Goal: Communication & Community: Answer question/provide support

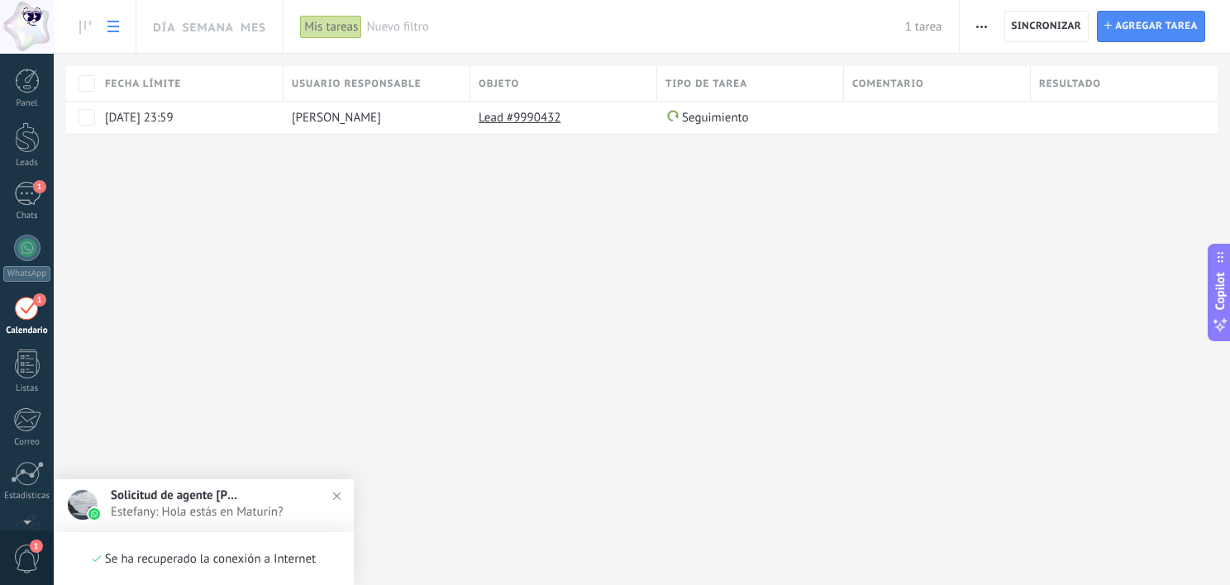
click at [250, 512] on body ".abecls-1,.abecls-2{fill-rule:evenodd}.abecls-2{fill:#fff} .abhcls-1{fill:none}…" at bounding box center [615, 292] width 1230 height 585
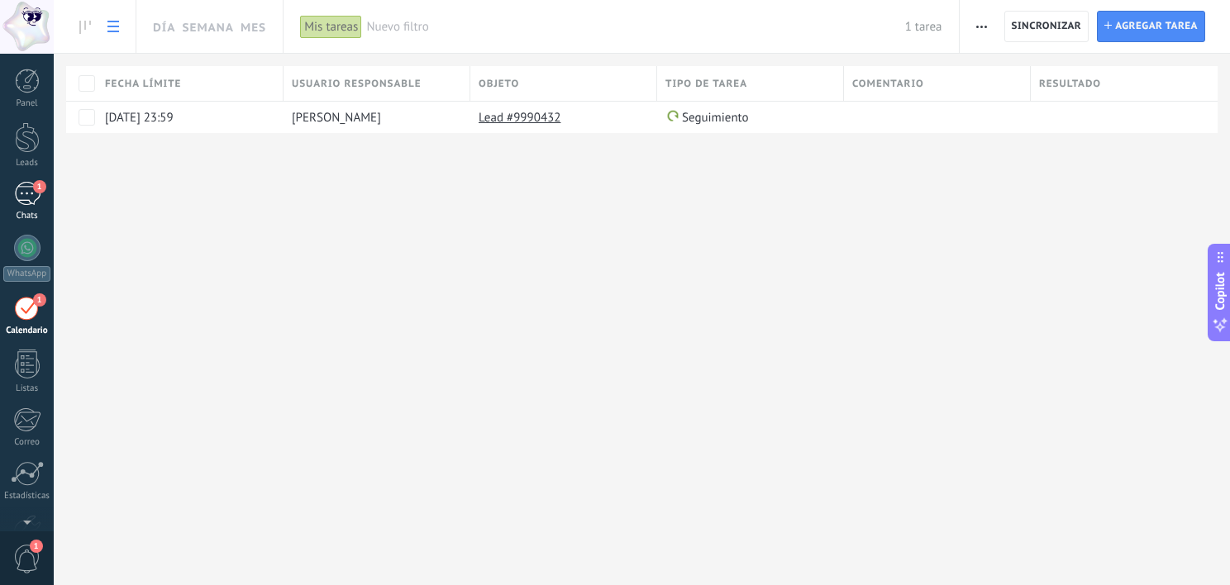
click at [30, 197] on div "1" at bounding box center [27, 194] width 26 height 24
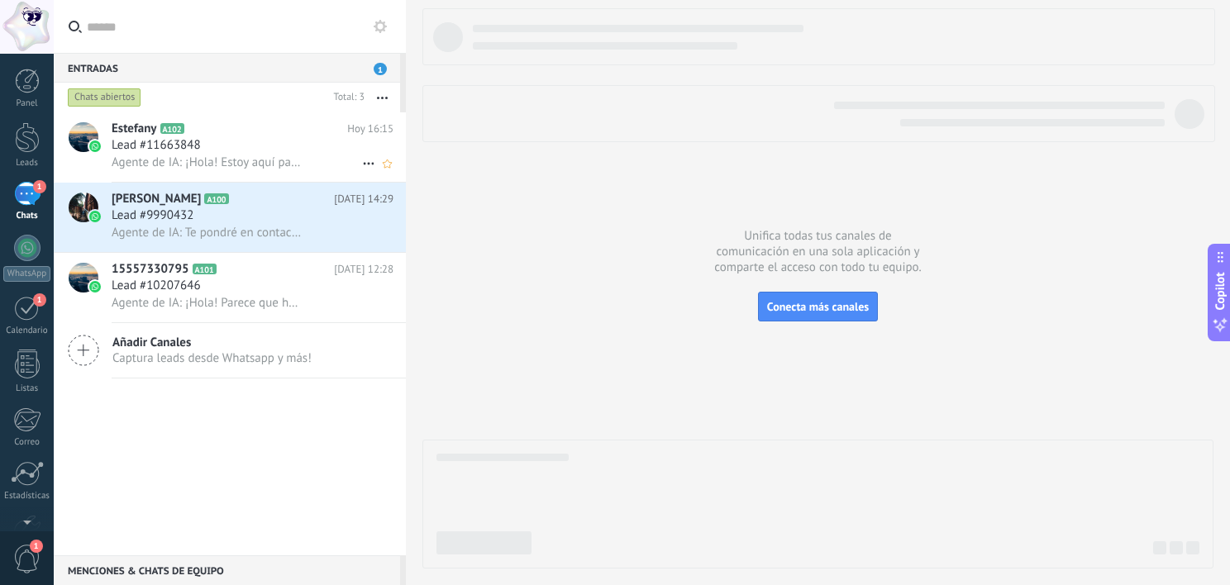
click at [197, 159] on span "Agente de IA: ¡Hola! Estoy aquí para ayudarte con información sobre nuestros cu…" at bounding box center [207, 163] width 191 height 16
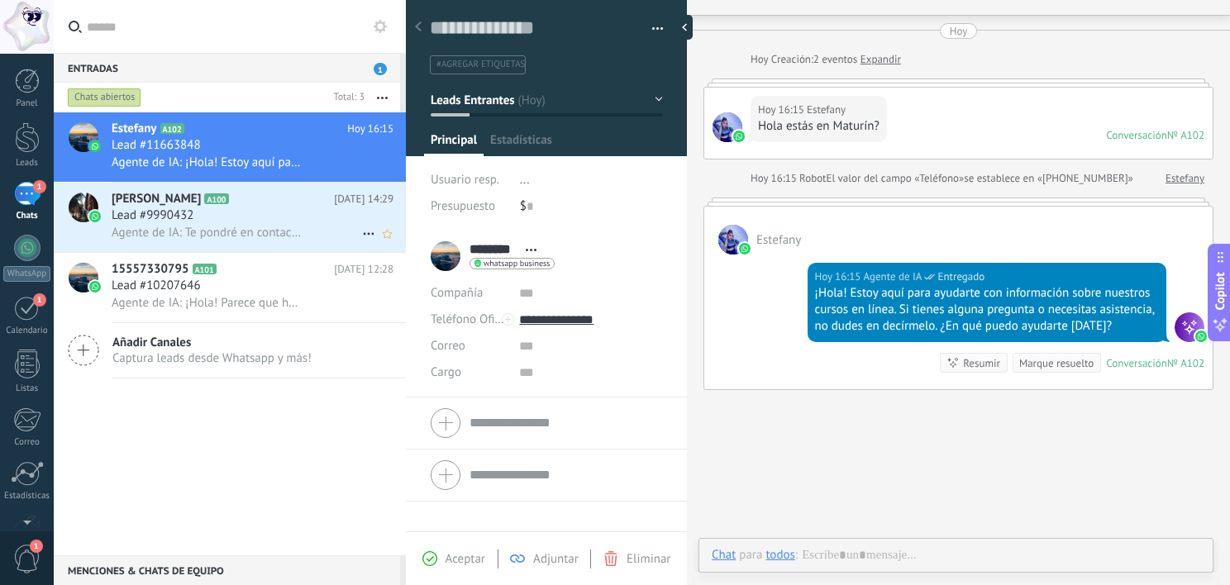
scroll to position [24, 0]
click at [195, 227] on span "Agente de IA: Te pondré en contacto con un asesor de cursos que pueda ayudarte …" at bounding box center [207, 233] width 191 height 16
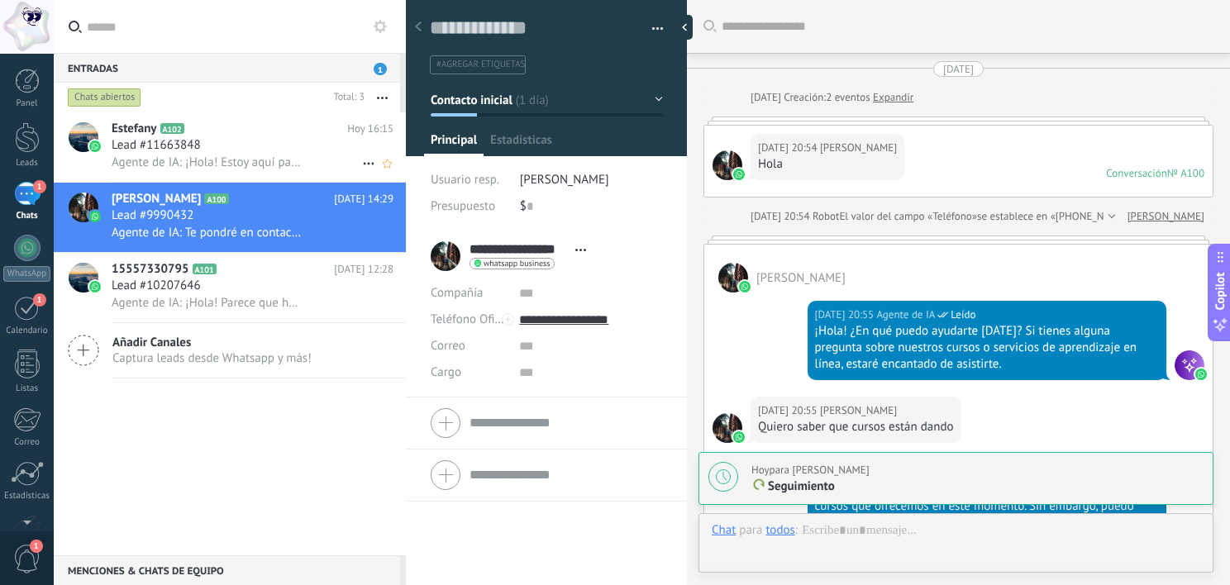
scroll to position [24, 0]
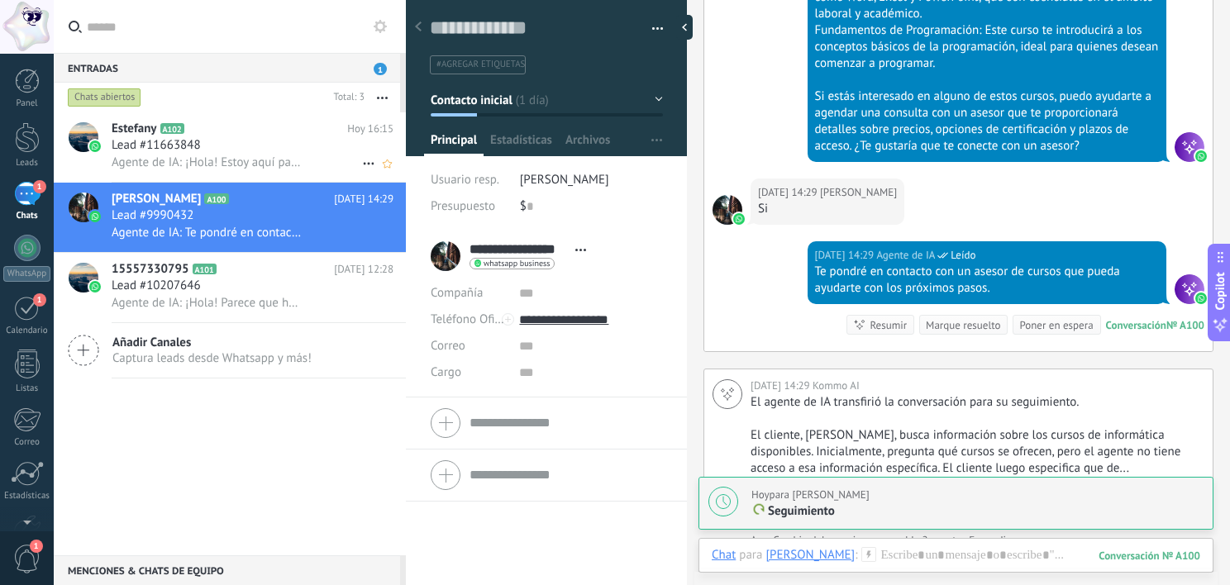
click at [246, 161] on span "Agente de IA: ¡Hola! Estoy aquí para ayudarte con información sobre nuestros cu…" at bounding box center [207, 163] width 191 height 16
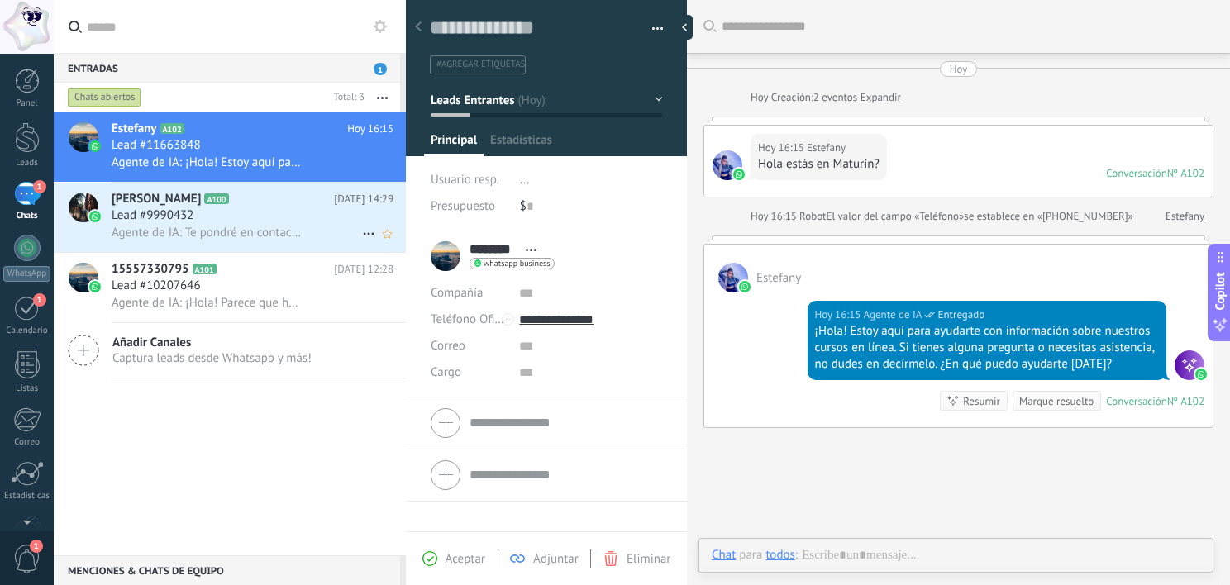
scroll to position [38, 0]
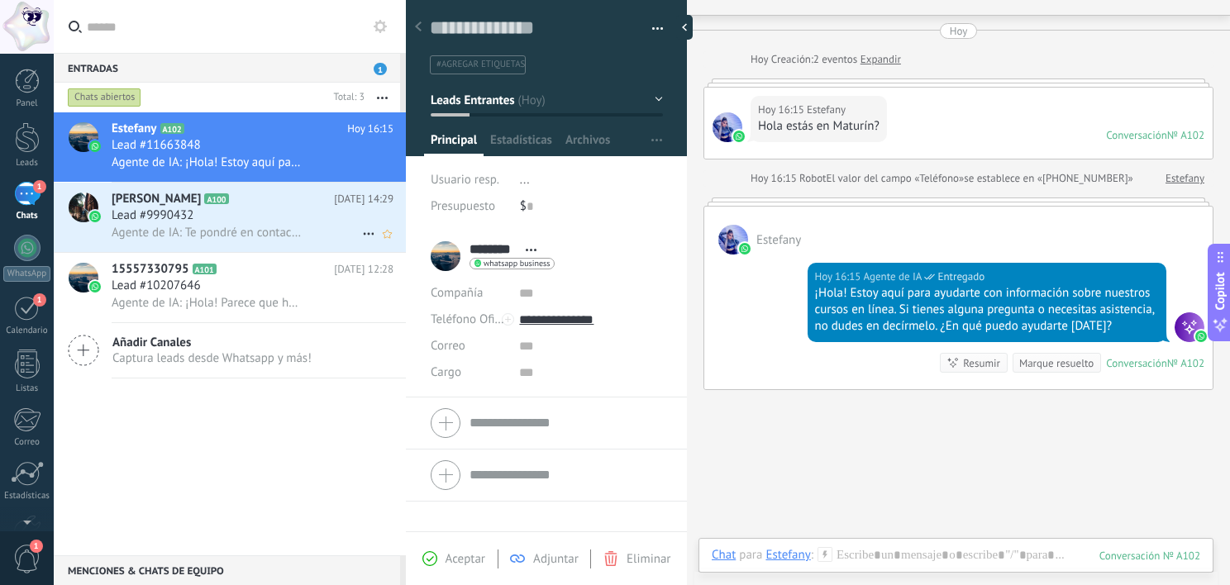
click at [274, 226] on div "Agente de IA: Te pondré en contacto con un asesor de cursos que pueda ayudarte …" at bounding box center [253, 232] width 282 height 17
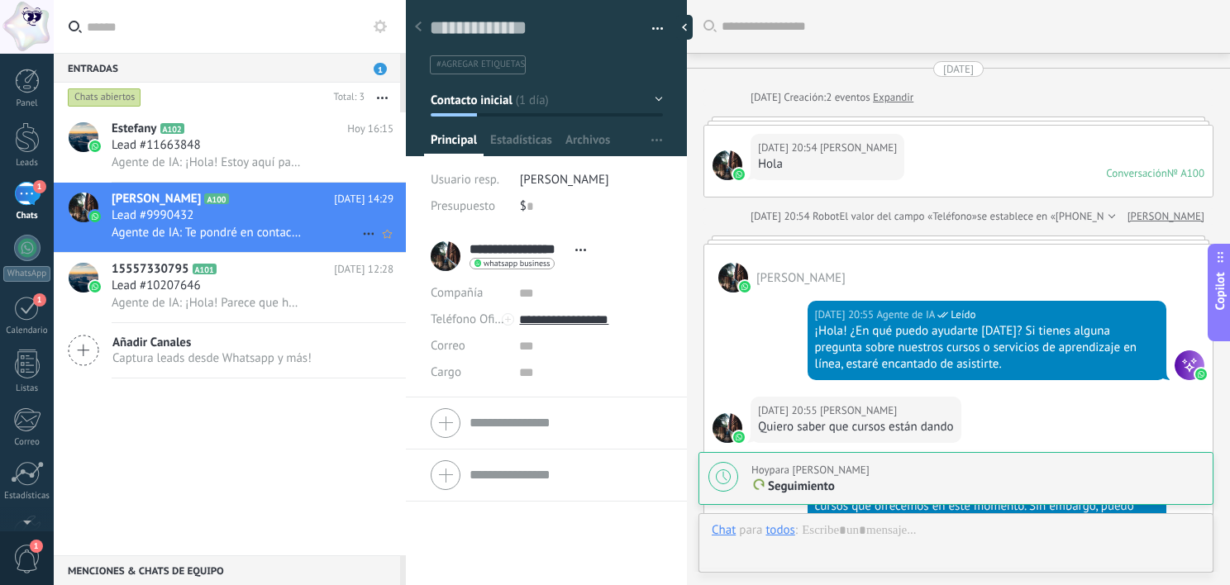
scroll to position [2238, 0]
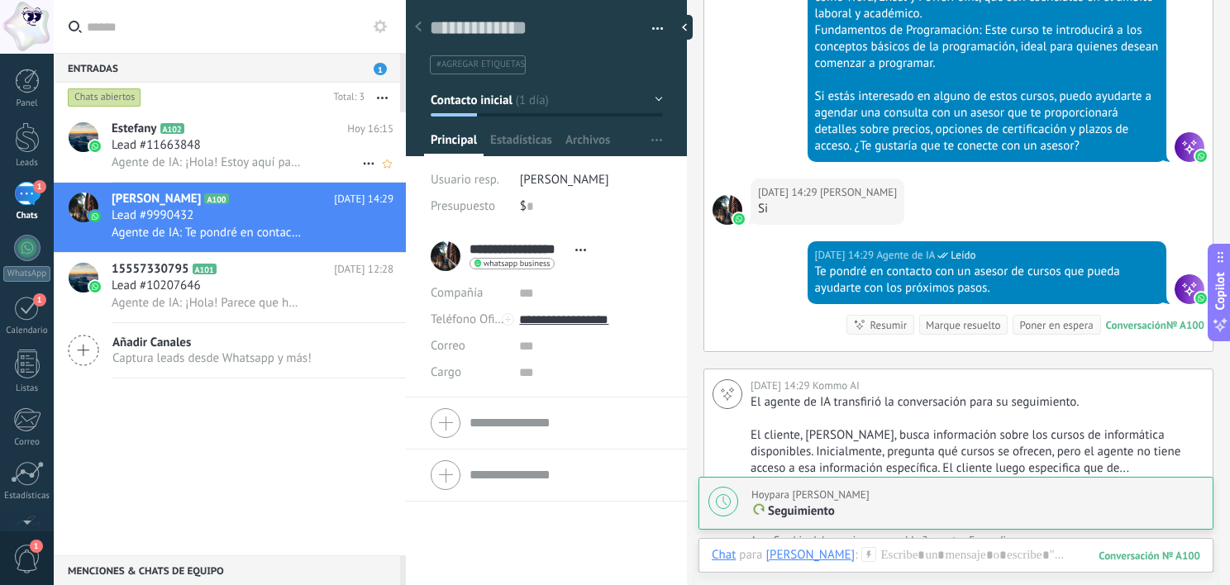
click at [217, 154] on div "Lead #11663848" at bounding box center [253, 145] width 282 height 17
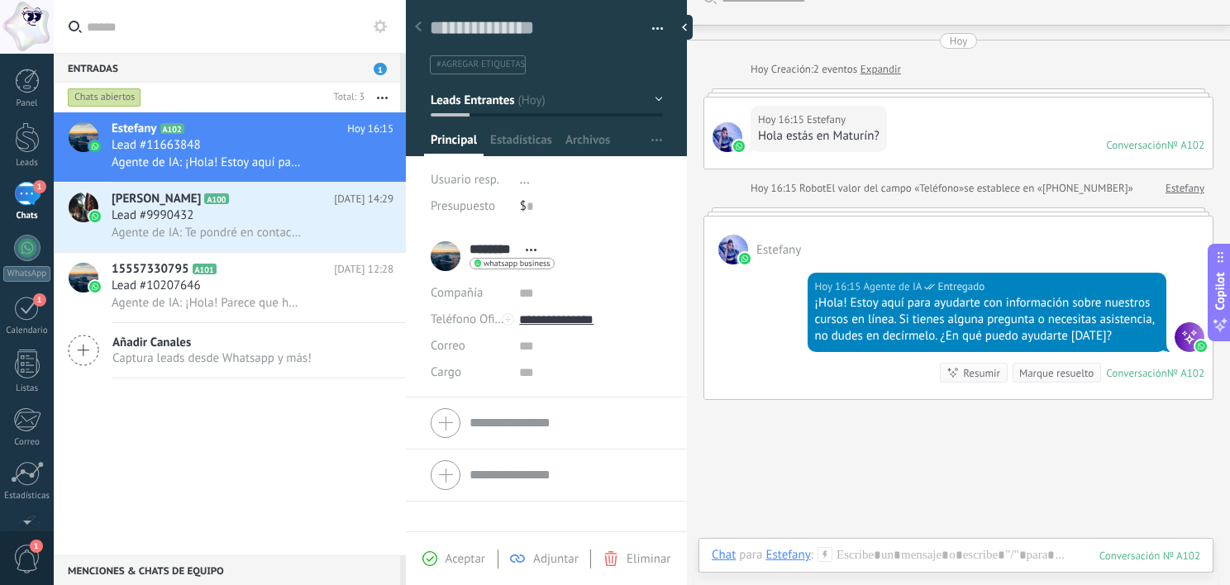
scroll to position [24, 0]
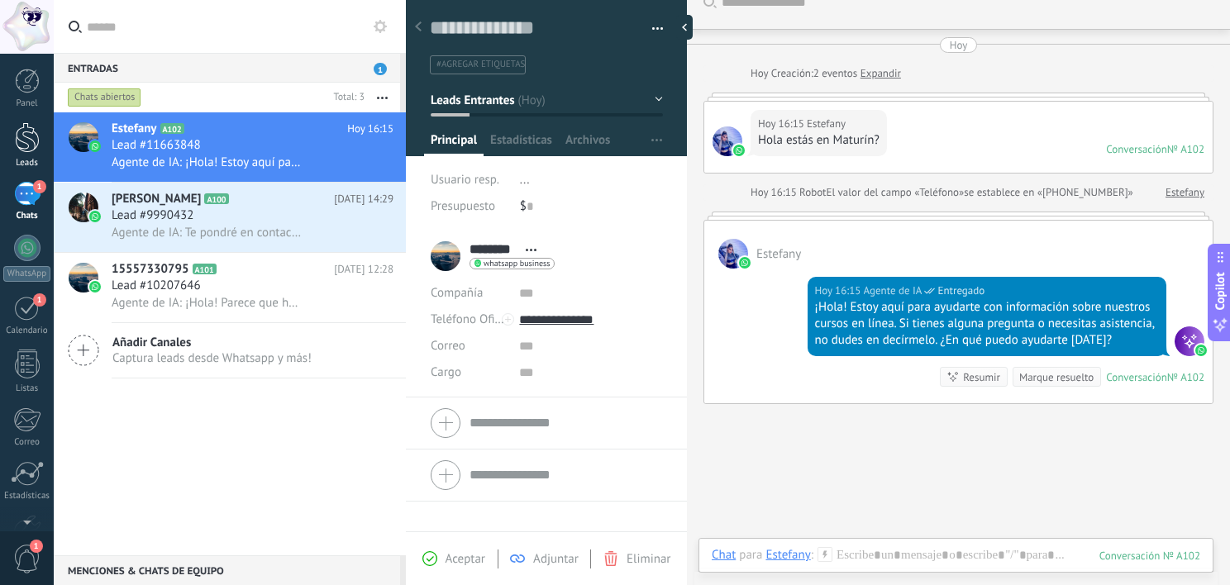
click at [36, 136] on div at bounding box center [27, 137] width 25 height 31
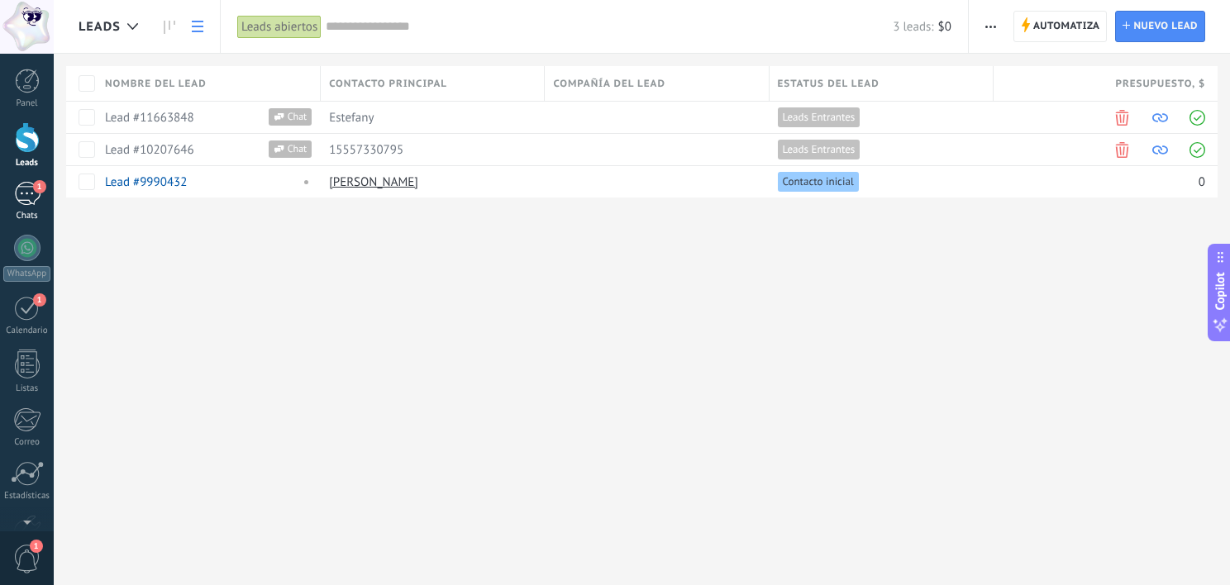
click at [36, 198] on div "1" at bounding box center [27, 194] width 26 height 24
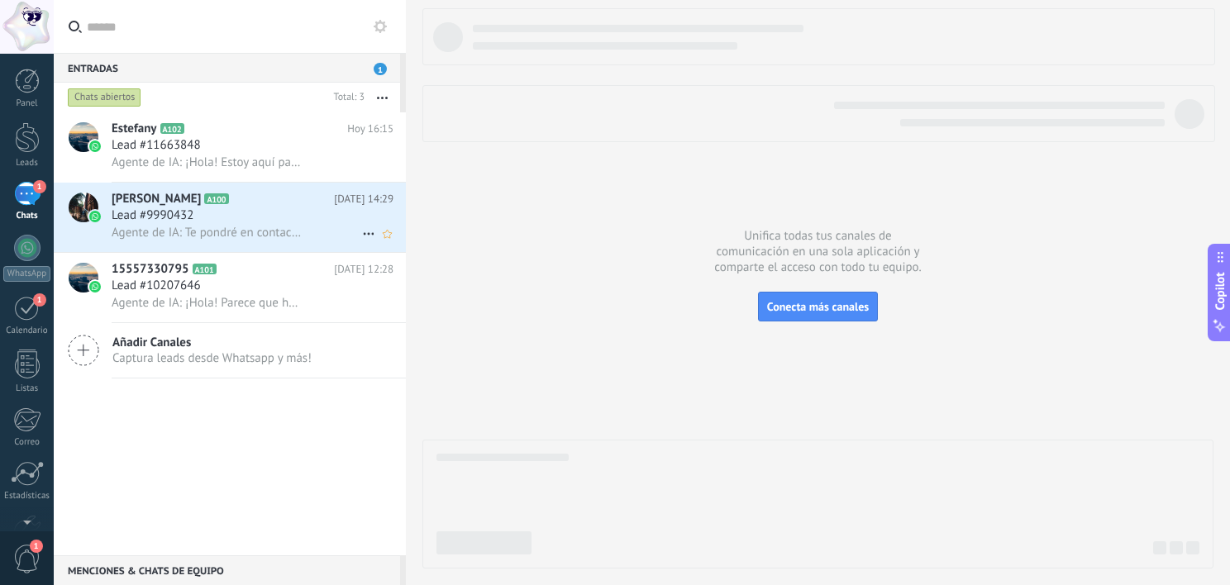
click at [136, 206] on span "[PERSON_NAME]" at bounding box center [156, 199] width 89 height 17
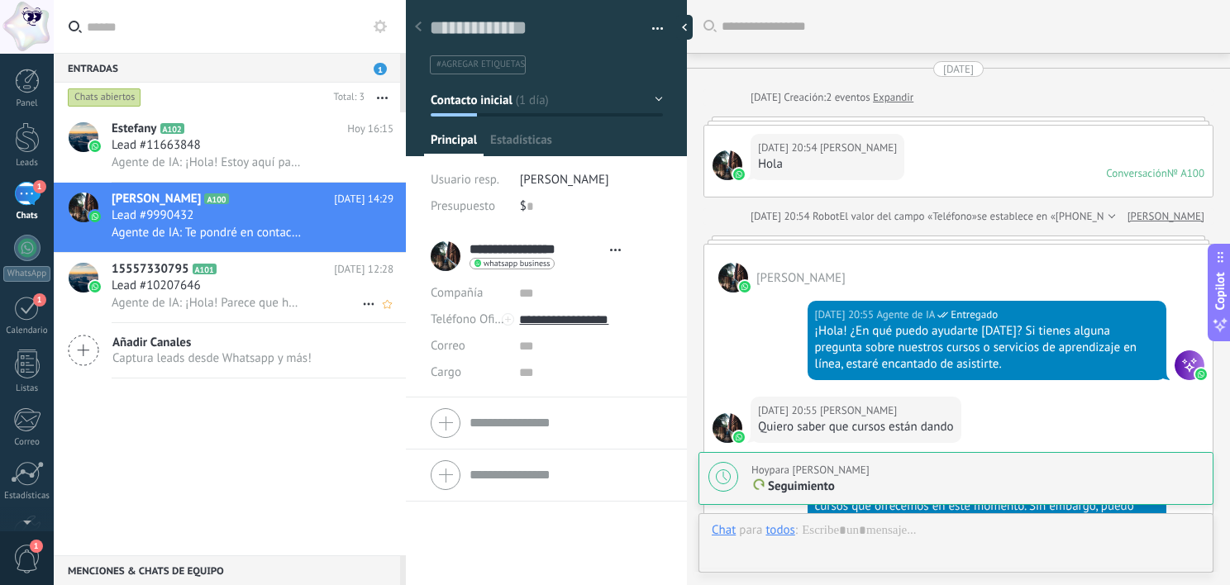
scroll to position [2238, 0]
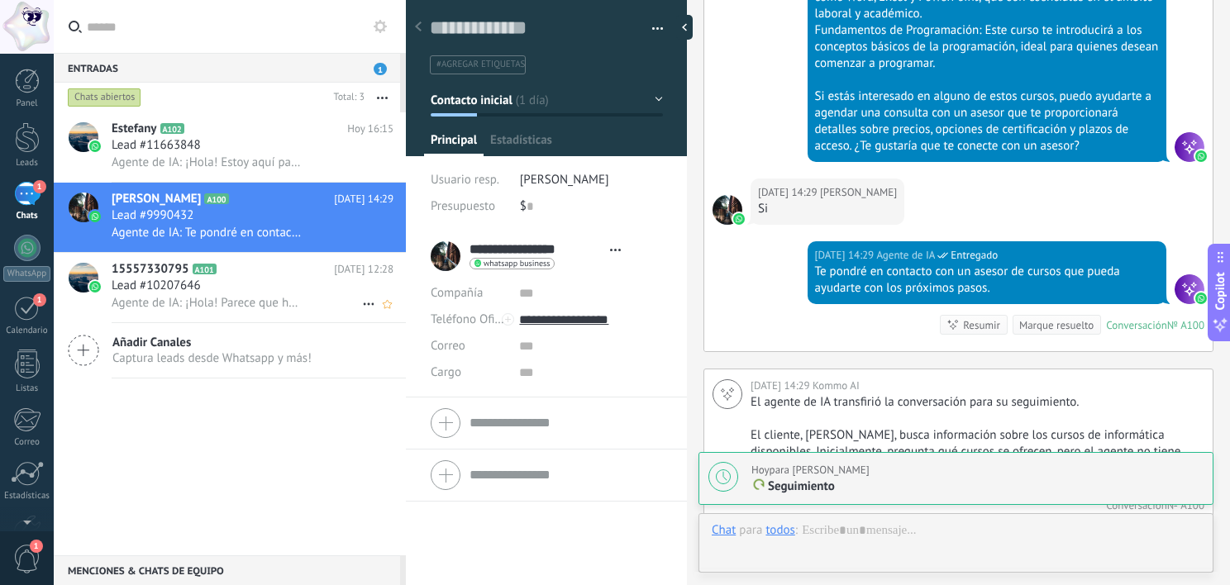
click at [161, 303] on span "Agente de IA: ¡Hola! Parece que has enviado un mensaje que no puedo procesar. E…" at bounding box center [207, 303] width 191 height 16
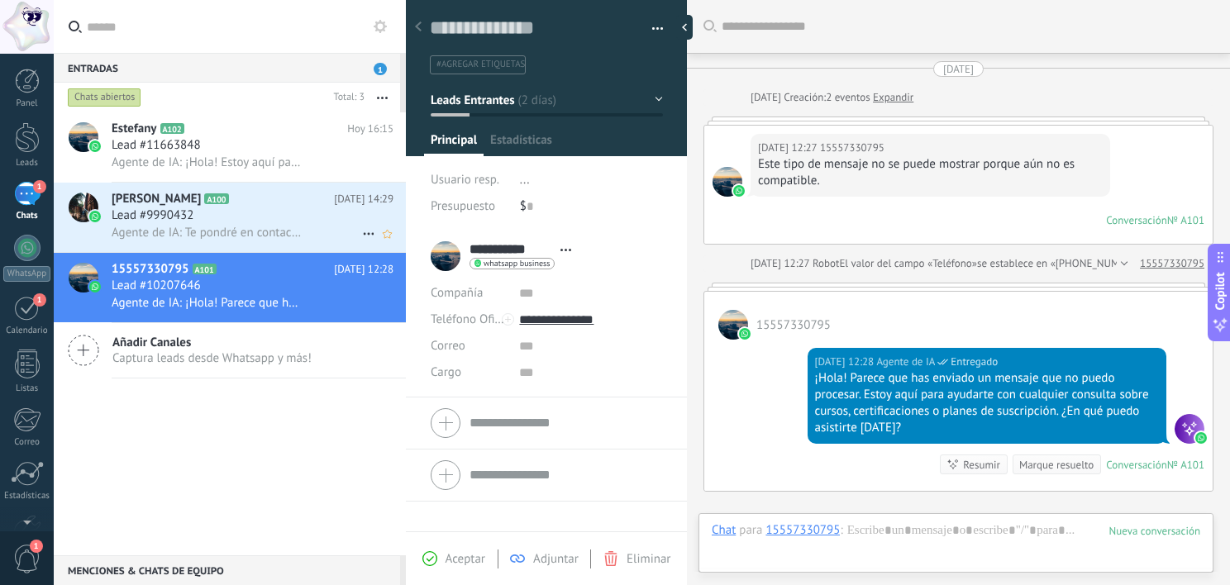
scroll to position [193, 0]
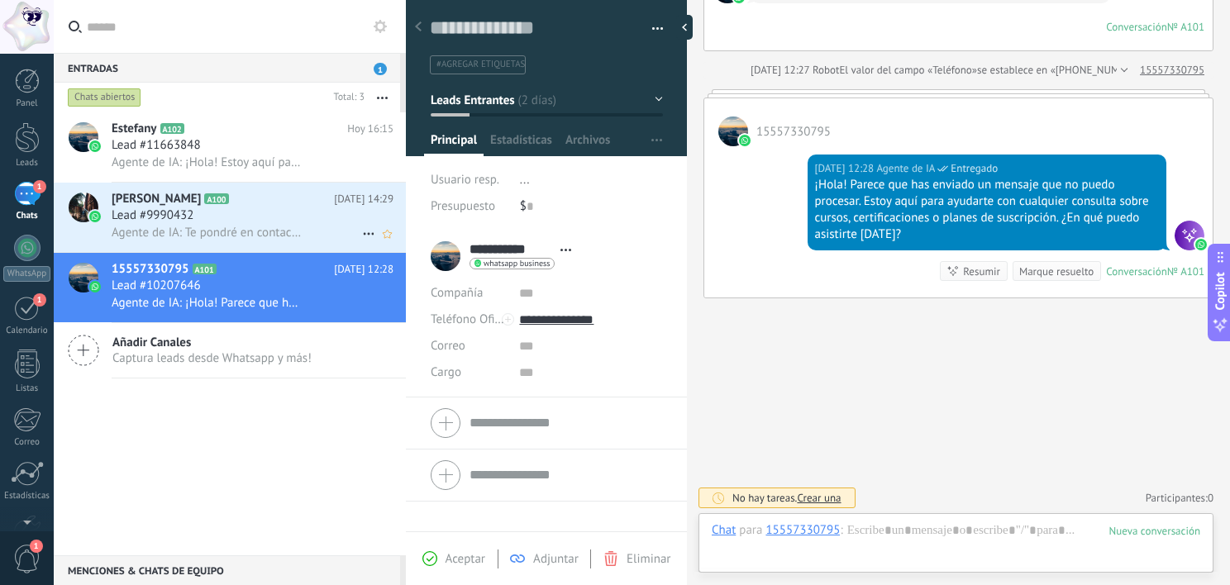
click at [210, 248] on div "[PERSON_NAME] A100 [DATE] 14:29 Lead #9990432 Agente de IA: Te pondré en contac…" at bounding box center [259, 217] width 294 height 69
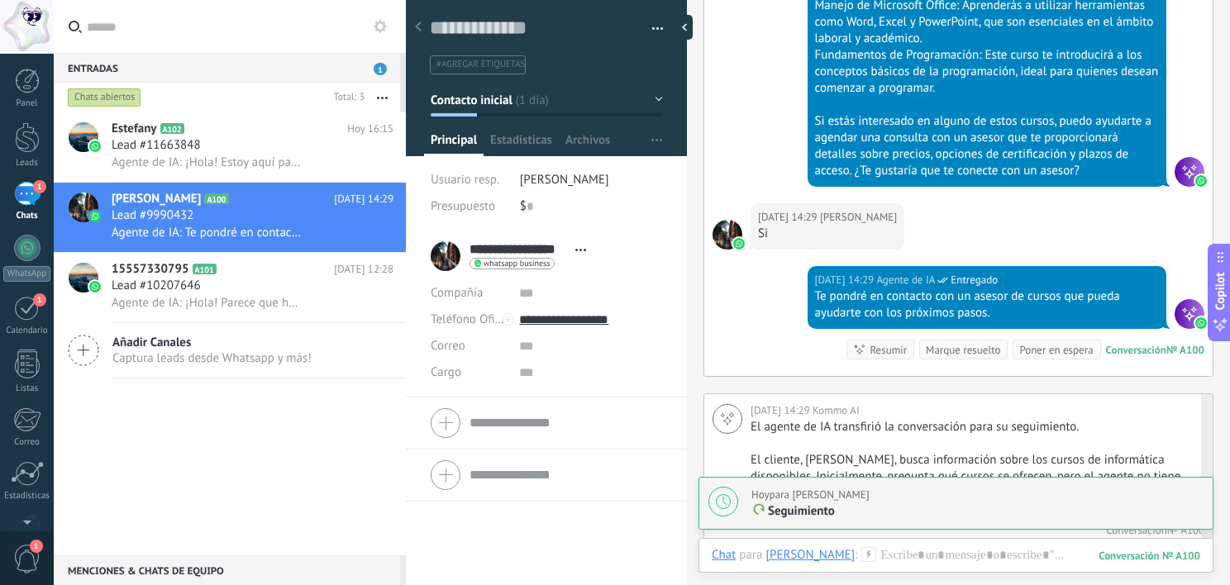
scroll to position [2565, 0]
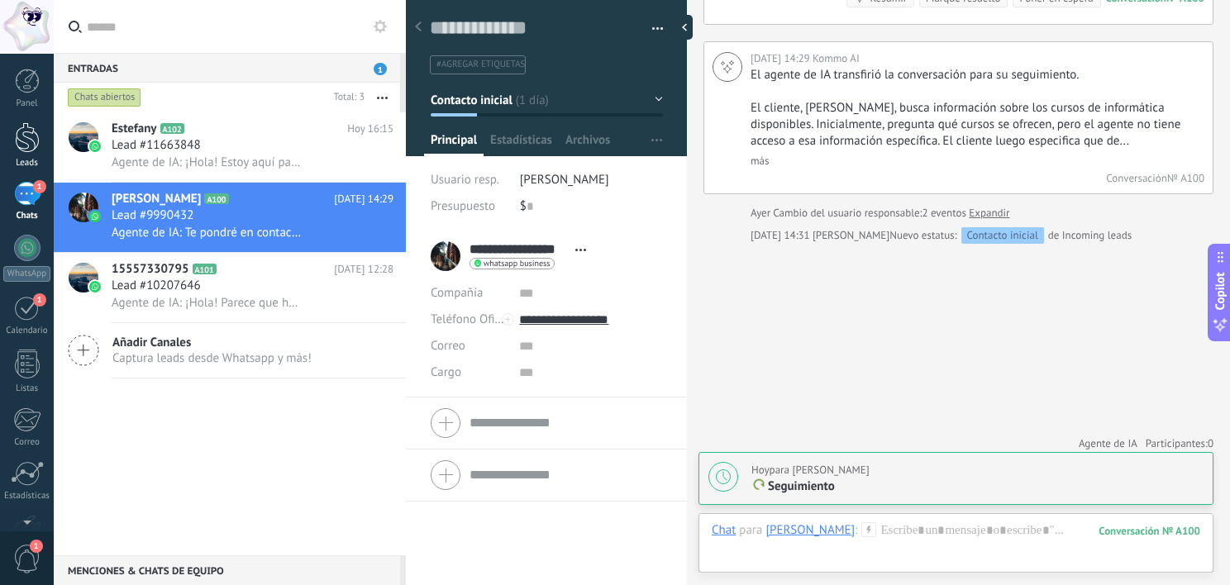
click at [31, 145] on div at bounding box center [27, 137] width 25 height 31
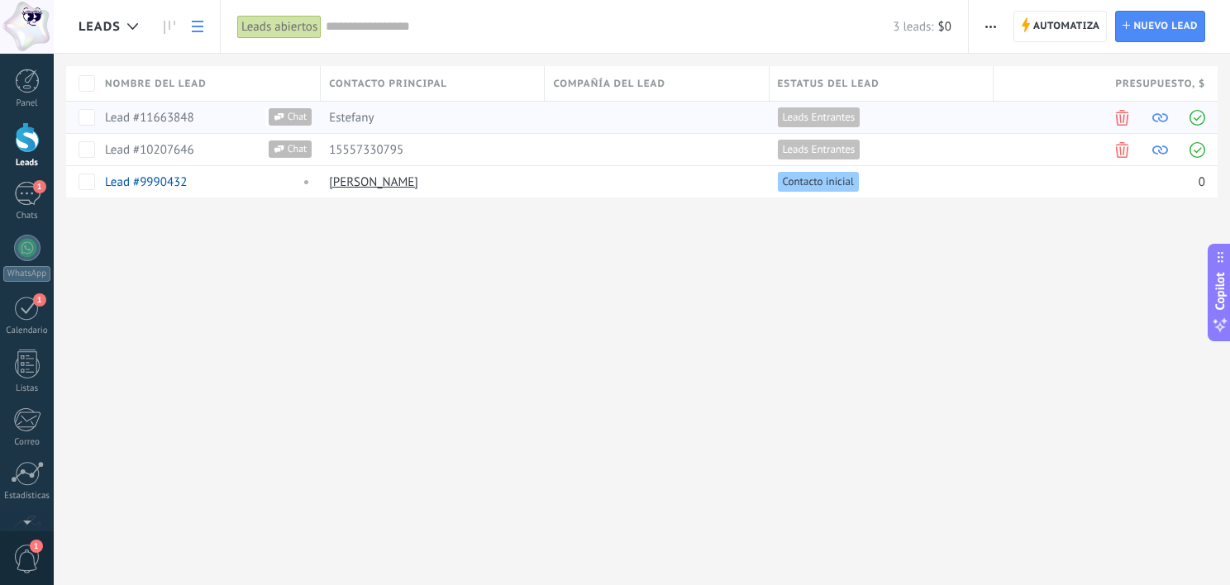
click at [305, 120] on span "Chat" at bounding box center [297, 116] width 27 height 17
click at [350, 122] on span "Estefany" at bounding box center [351, 118] width 45 height 16
click at [374, 162] on div "15557330795" at bounding box center [429, 149] width 216 height 31
click at [396, 200] on div "Leads Automatiza Nueva difusión Editar embudo Imprimir Ajustes de la lista Impo…" at bounding box center [642, 125] width 1176 height 251
click at [390, 139] on div "15557330795" at bounding box center [429, 149] width 216 height 31
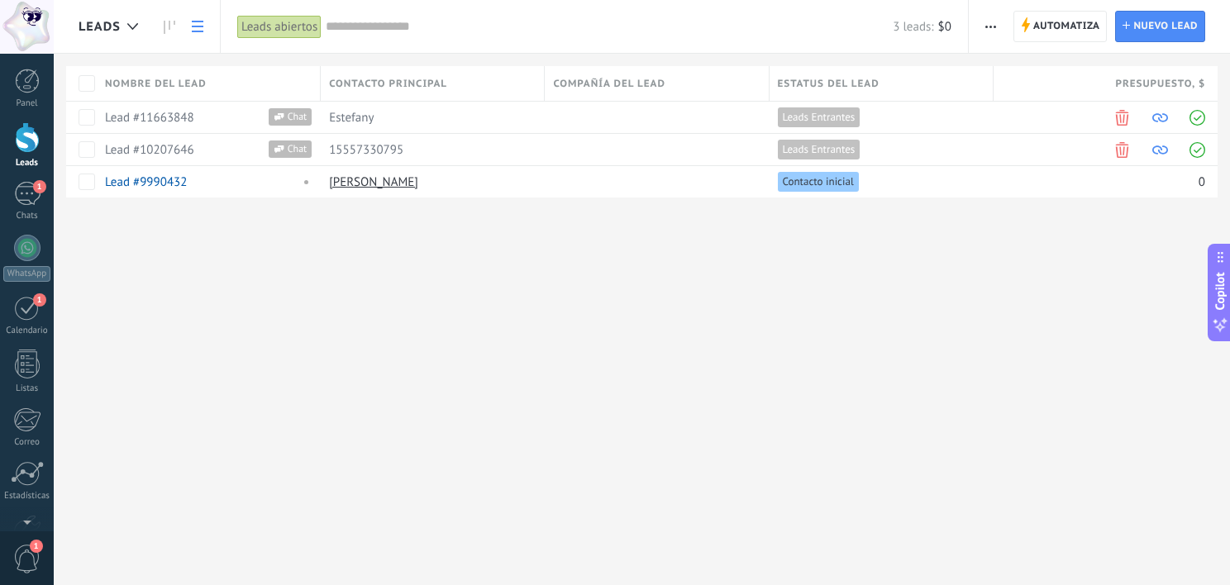
click at [351, 100] on div "Contacto principal" at bounding box center [432, 83] width 223 height 35
click at [499, 281] on div "Leads Automatiza Nueva difusión Editar embudo Imprimir Ajustes de la lista Impo…" at bounding box center [642, 292] width 1176 height 585
click at [331, 124] on span "Estefany" at bounding box center [351, 118] width 45 height 16
click at [359, 152] on span "15557330795" at bounding box center [366, 150] width 74 height 16
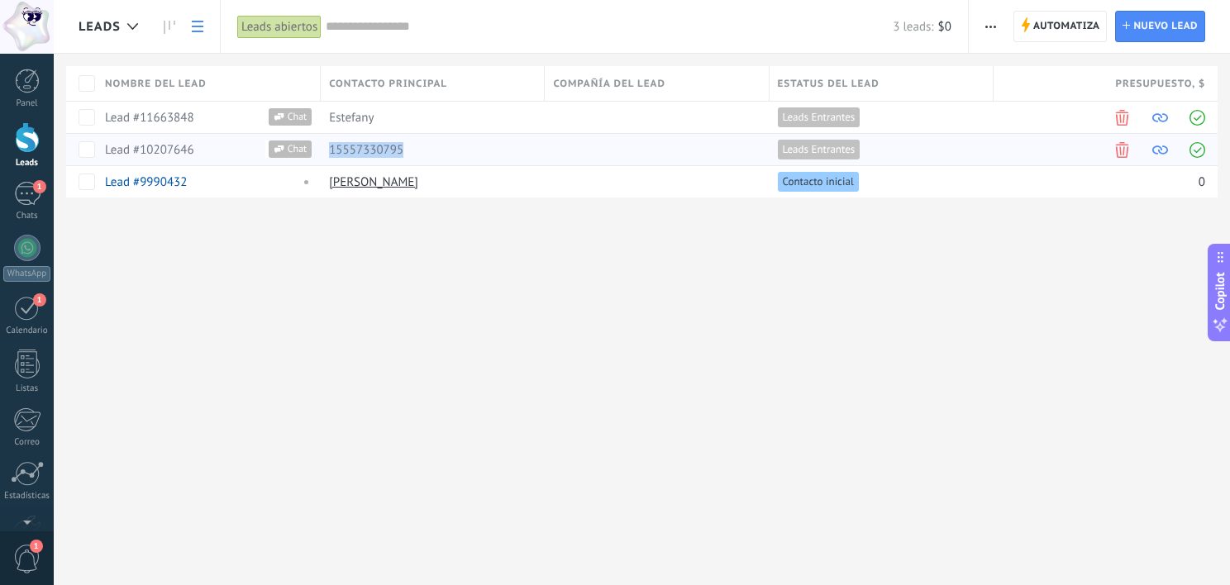
click at [359, 152] on body ".abecls-1,.abecls-2{fill-rule:evenodd}.abecls-2{fill:#fff} .abhcls-1{fill:none}…" at bounding box center [615, 292] width 1230 height 585
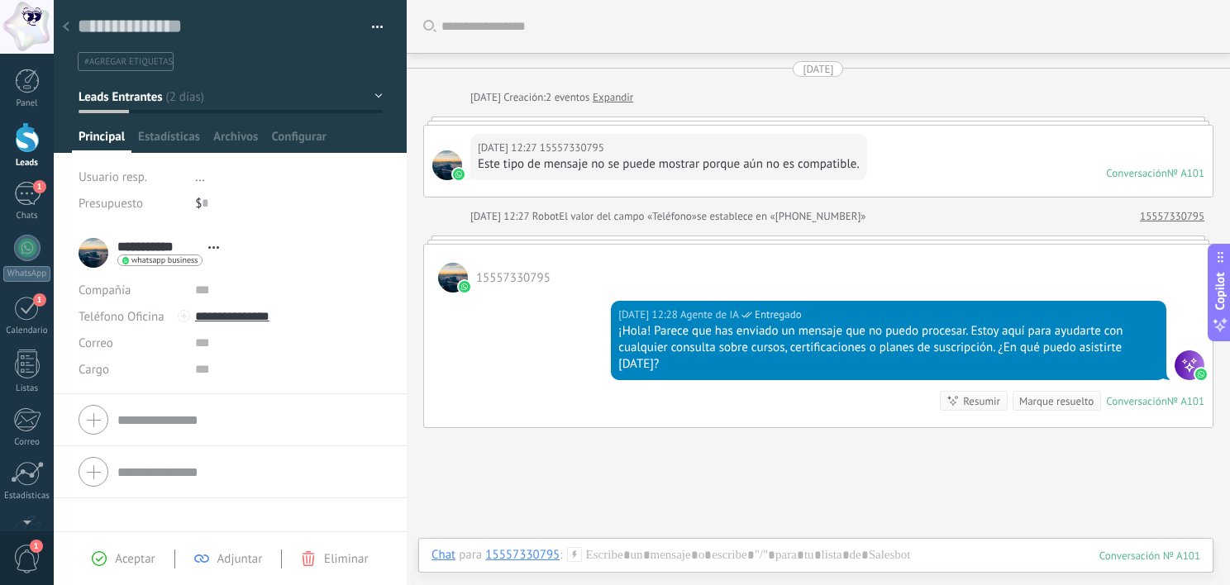
scroll to position [113, 0]
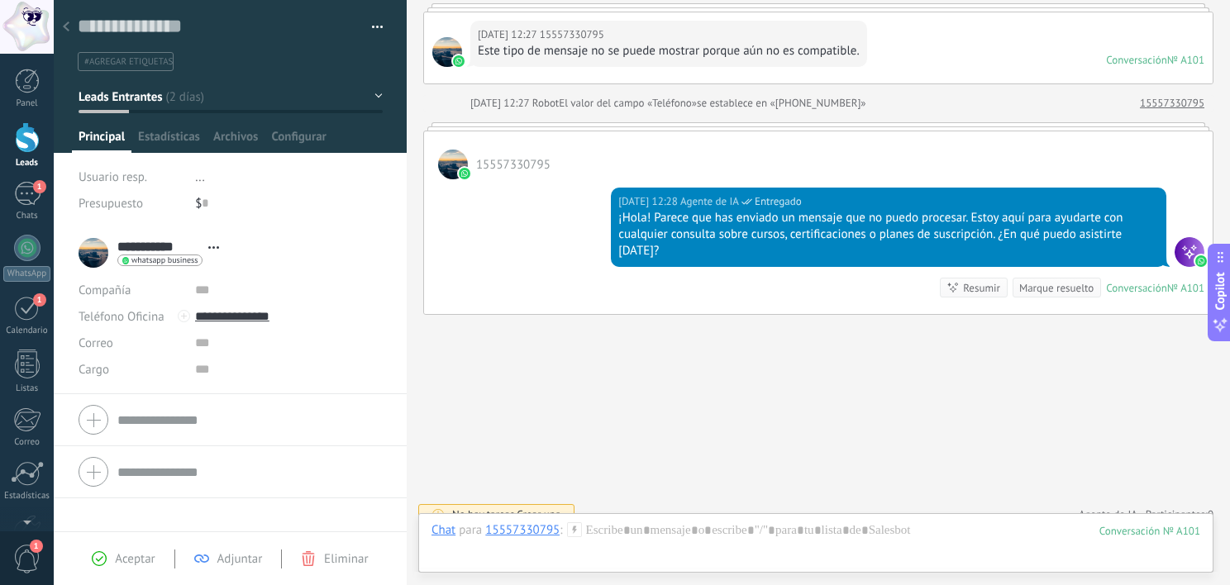
click at [19, 151] on div at bounding box center [27, 137] width 25 height 31
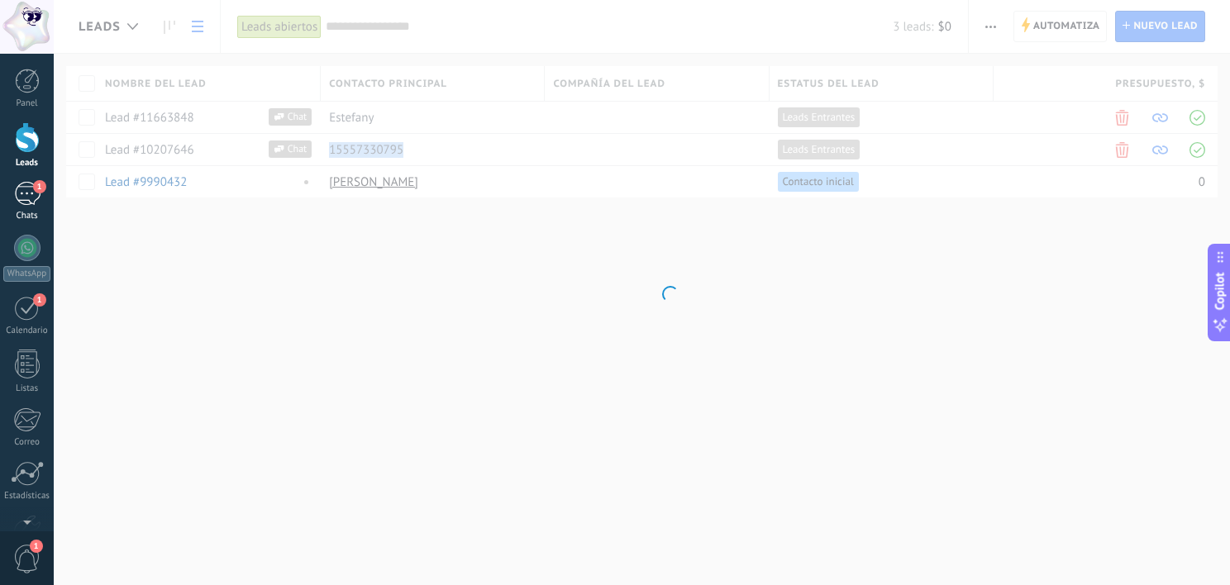
click at [24, 188] on div "1" at bounding box center [27, 194] width 26 height 24
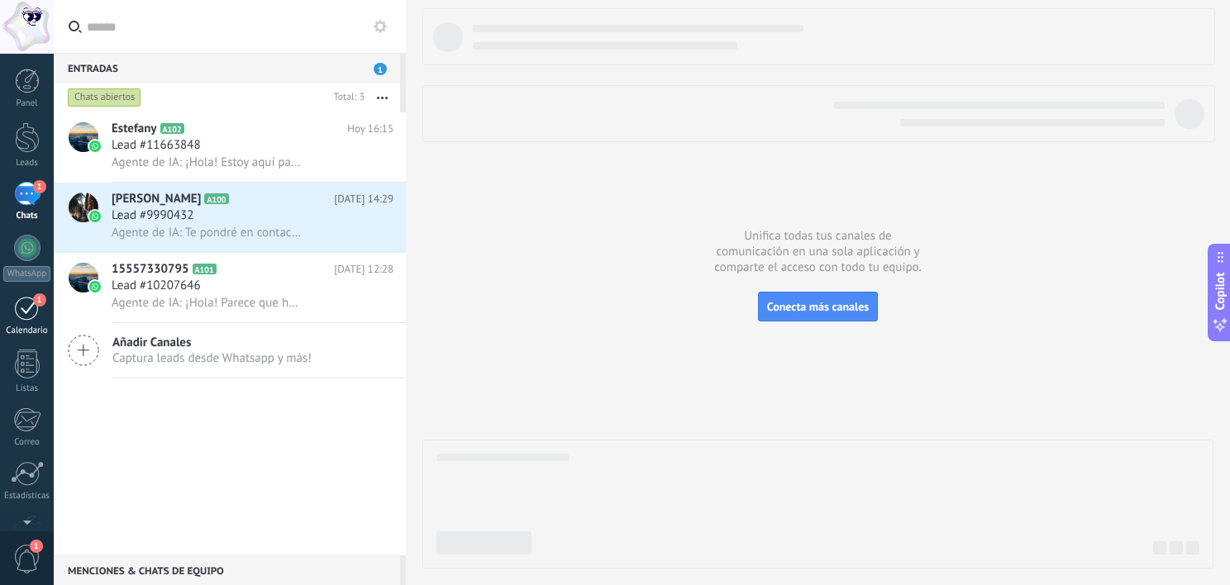
click at [26, 296] on div "1" at bounding box center [27, 308] width 26 height 26
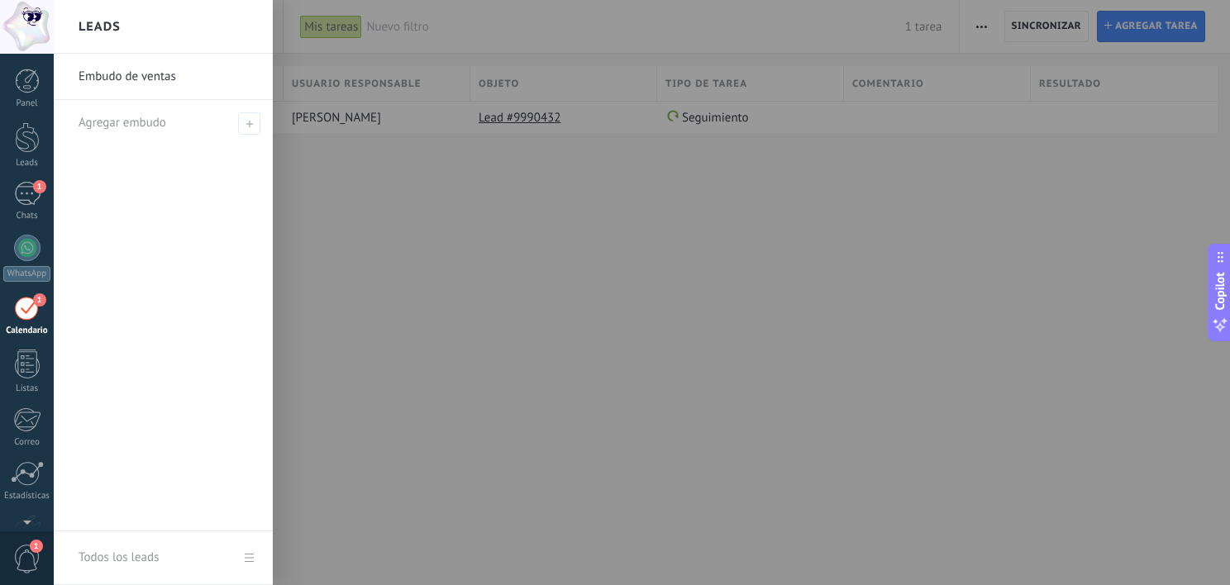
click at [19, 321] on link "1 Calendario" at bounding box center [27, 315] width 54 height 41
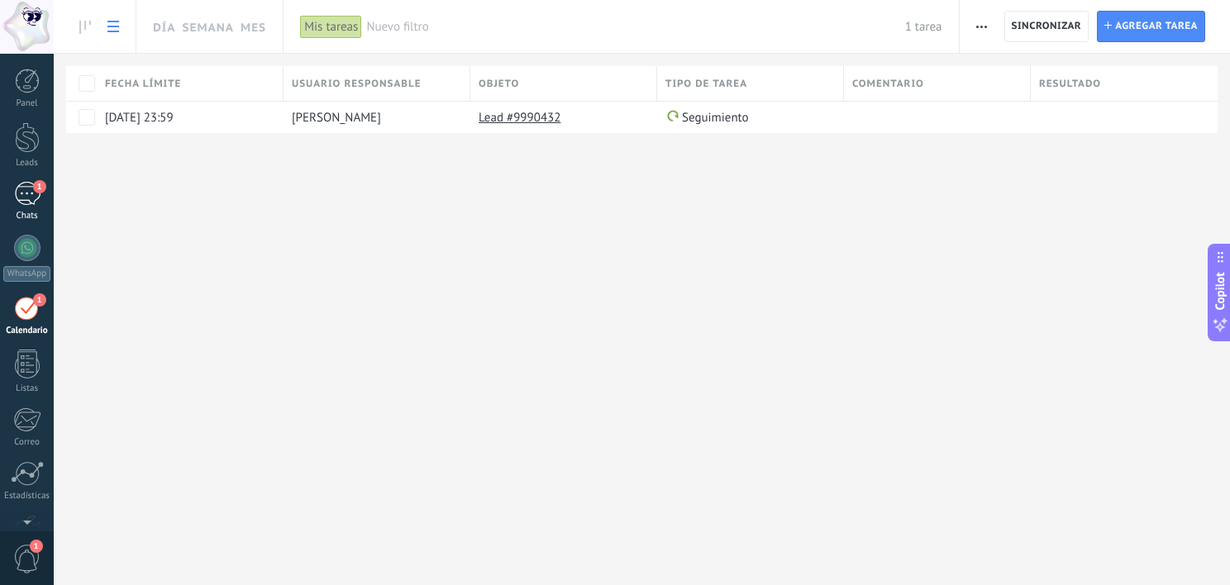
click at [26, 202] on div "1" at bounding box center [27, 194] width 26 height 24
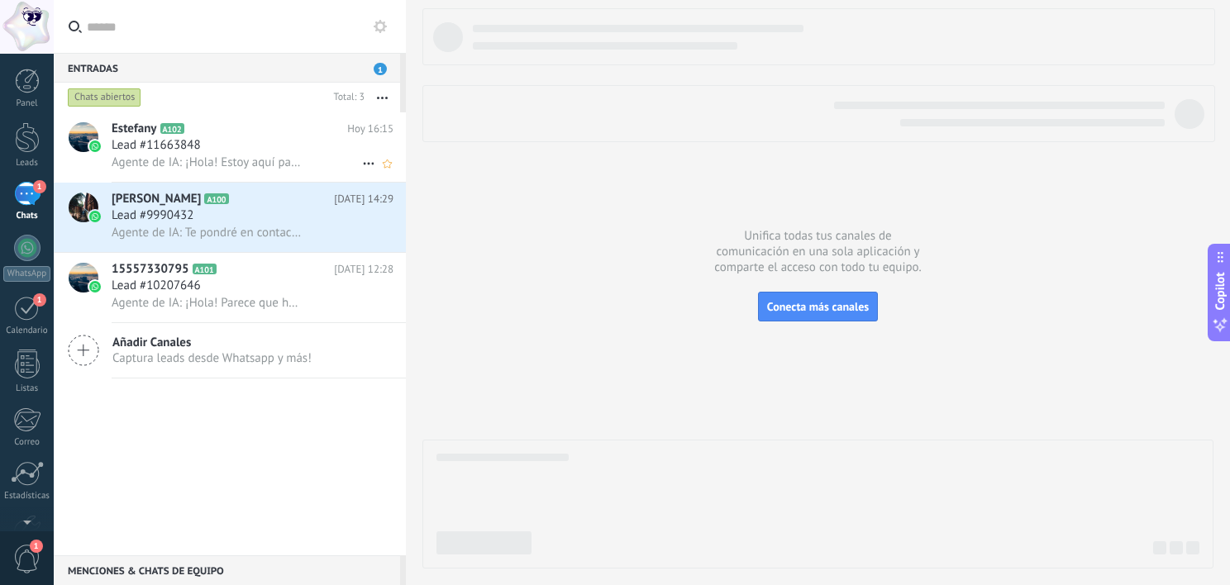
click at [188, 150] on span "Lead #11663848" at bounding box center [156, 145] width 89 height 17
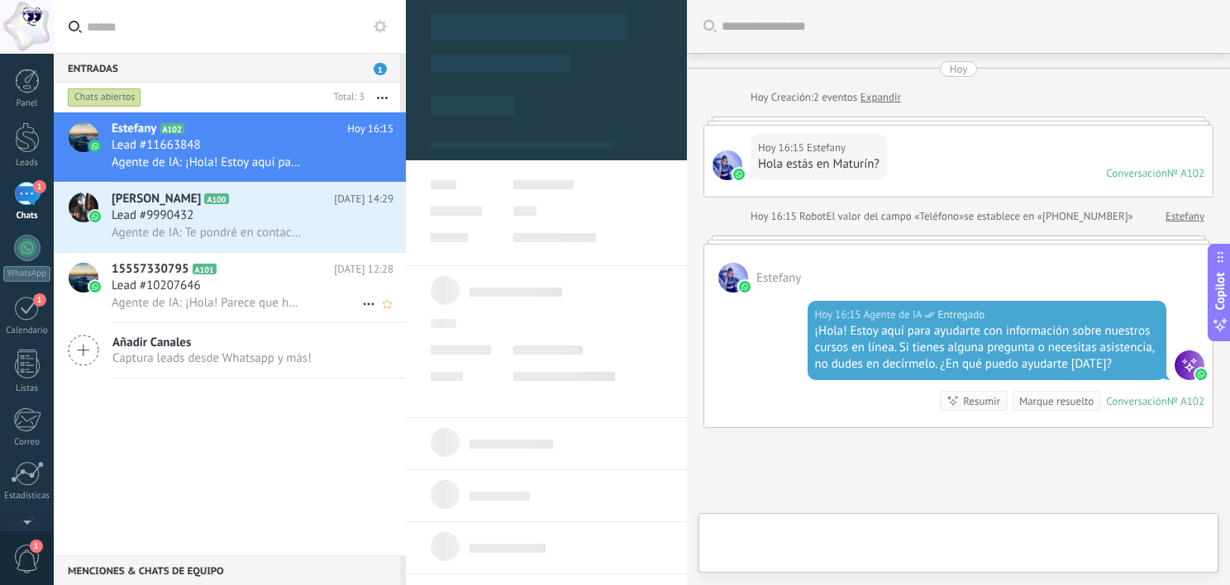
type textarea "**********"
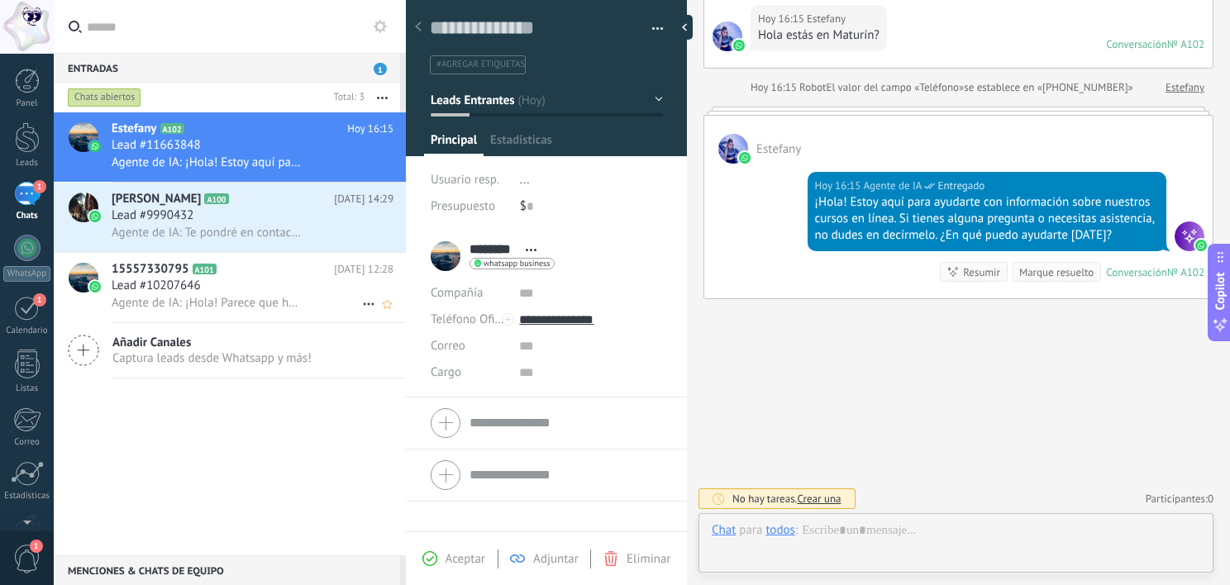
scroll to position [24, 0]
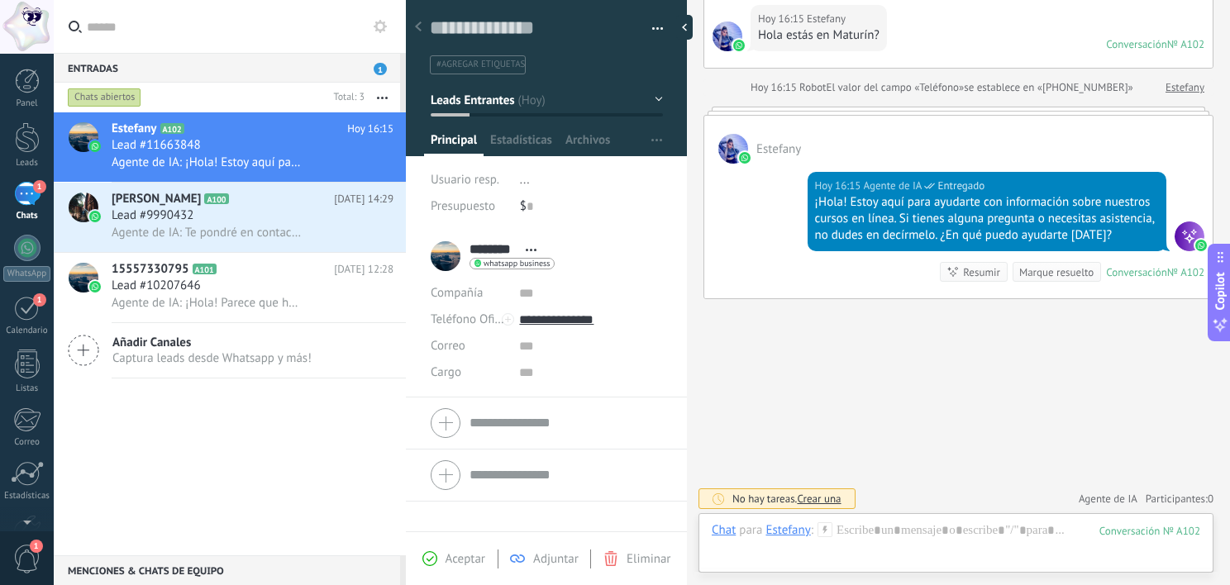
click at [822, 527] on icon at bounding box center [824, 529] width 15 height 15
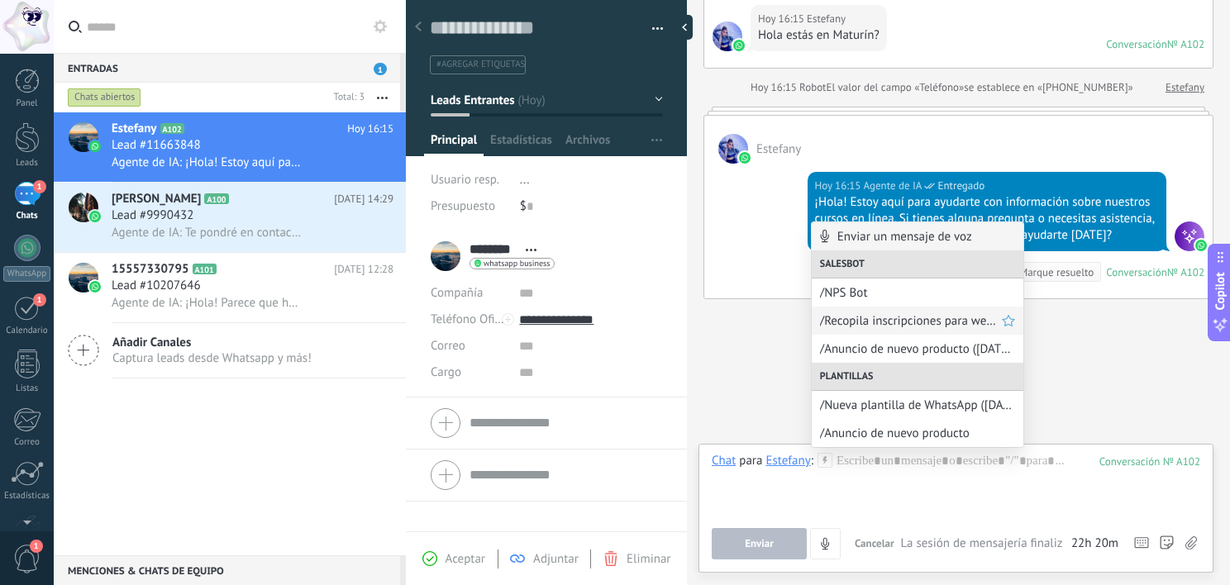
click at [906, 326] on span "/Recopila inscripciones para webinars" at bounding box center [911, 321] width 182 height 16
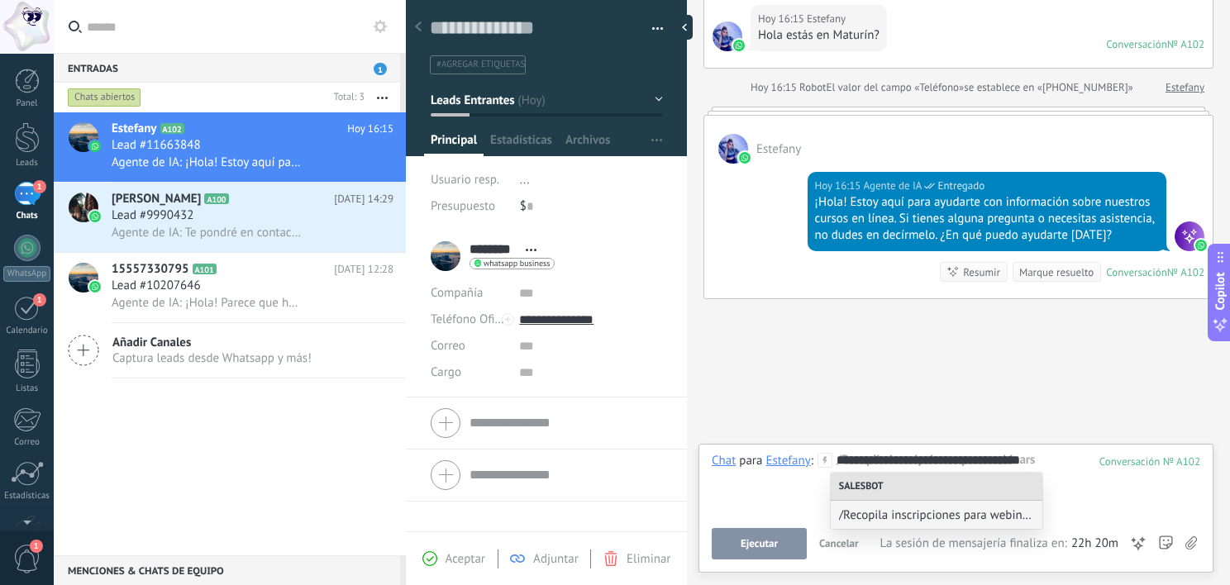
click at [797, 485] on div "**********" at bounding box center [955, 484] width 488 height 63
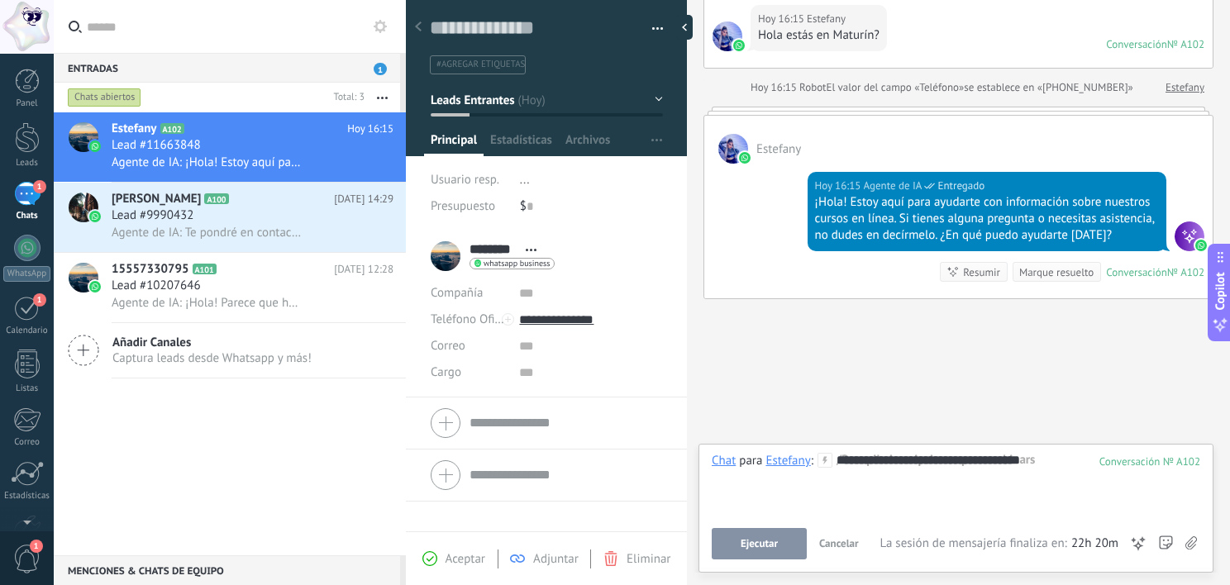
click at [880, 463] on div "**********" at bounding box center [955, 484] width 488 height 63
click at [821, 458] on icon at bounding box center [824, 460] width 15 height 15
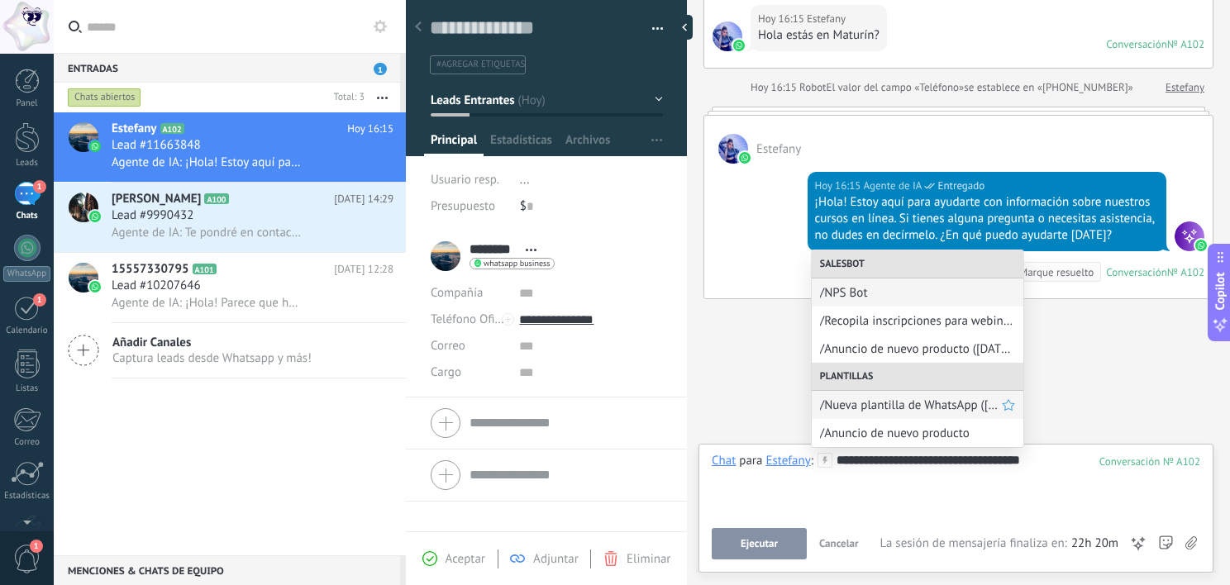
click at [866, 407] on span "/Nueva plantilla de WhatsApp ([DATE] 20:43)" at bounding box center [911, 405] width 182 height 16
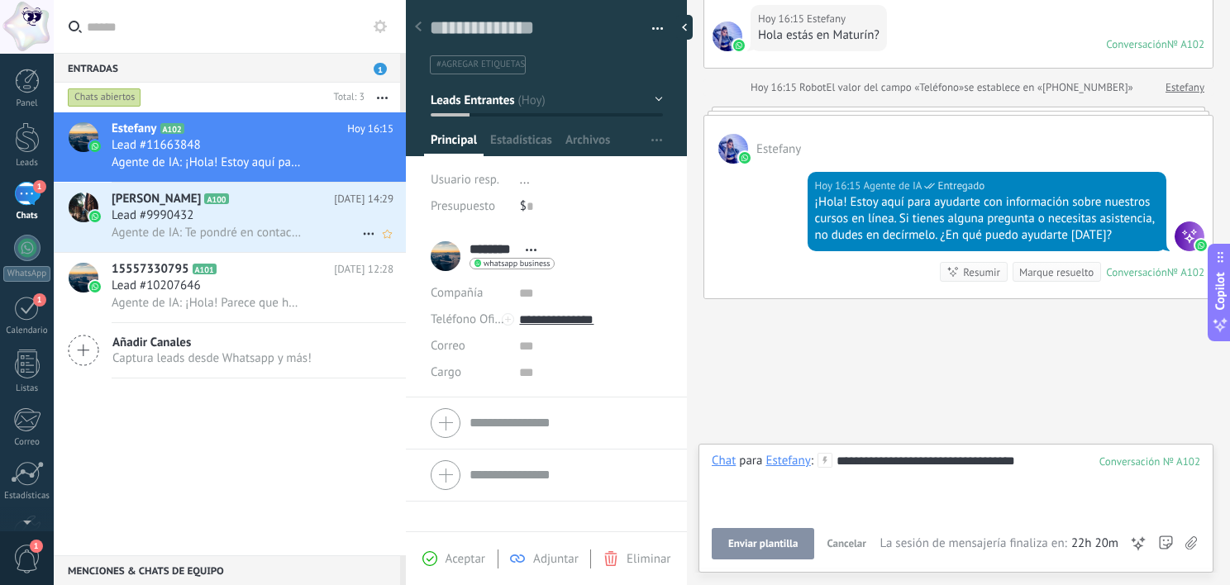
click at [225, 228] on span "Agente de IA: Te pondré en contacto con un asesor de cursos que pueda ayudarte …" at bounding box center [207, 233] width 191 height 16
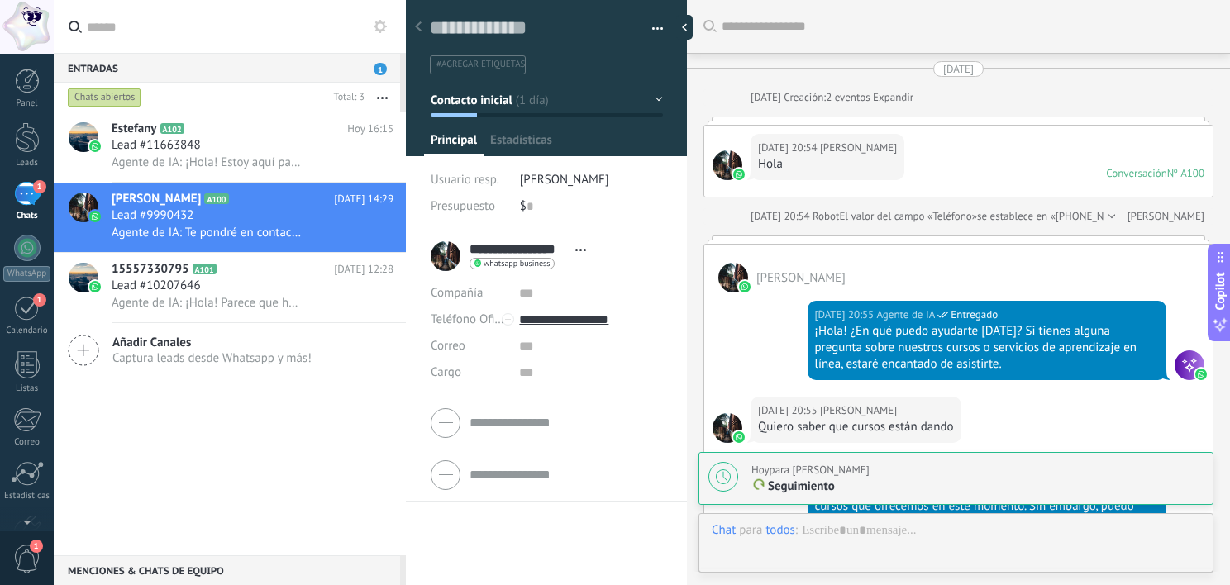
scroll to position [2238, 0]
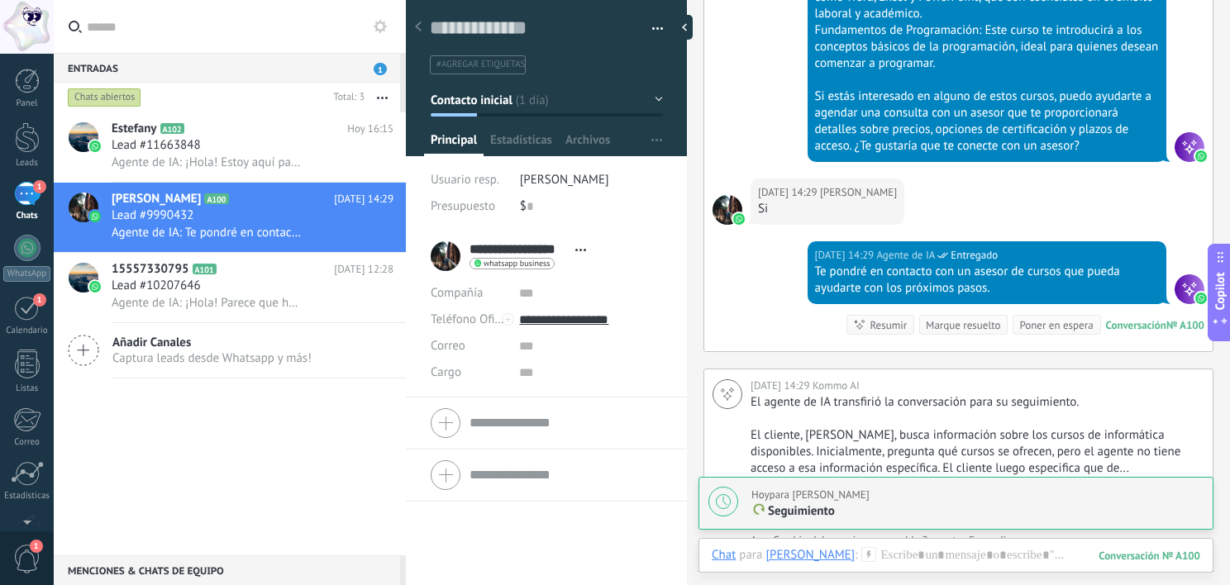
click at [868, 552] on icon at bounding box center [868, 554] width 15 height 15
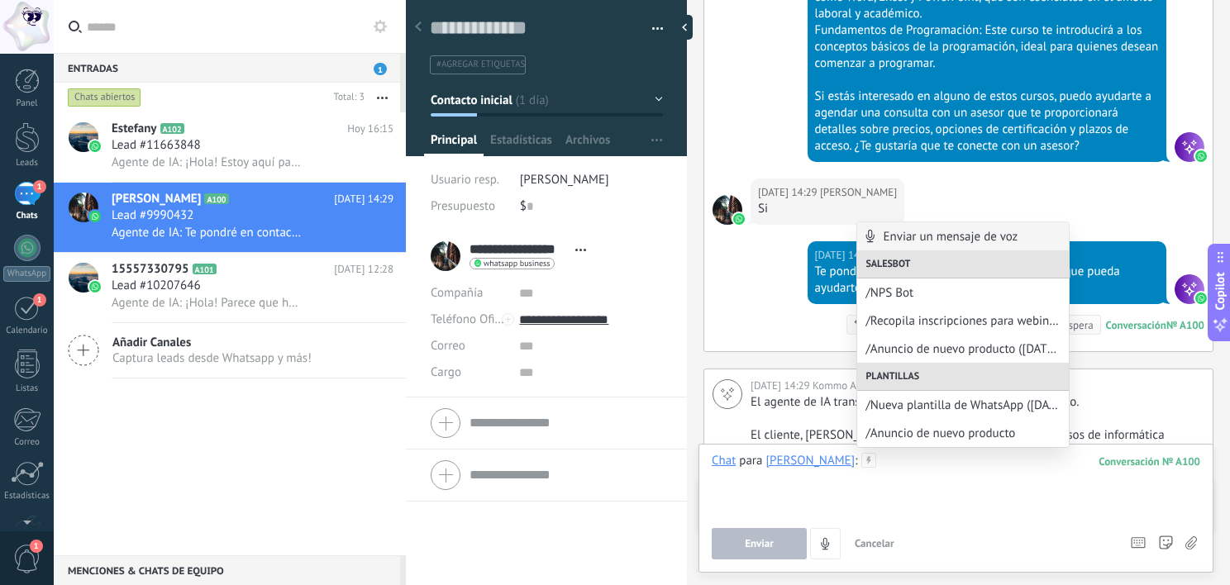
click at [803, 497] on div at bounding box center [955, 484] width 488 height 63
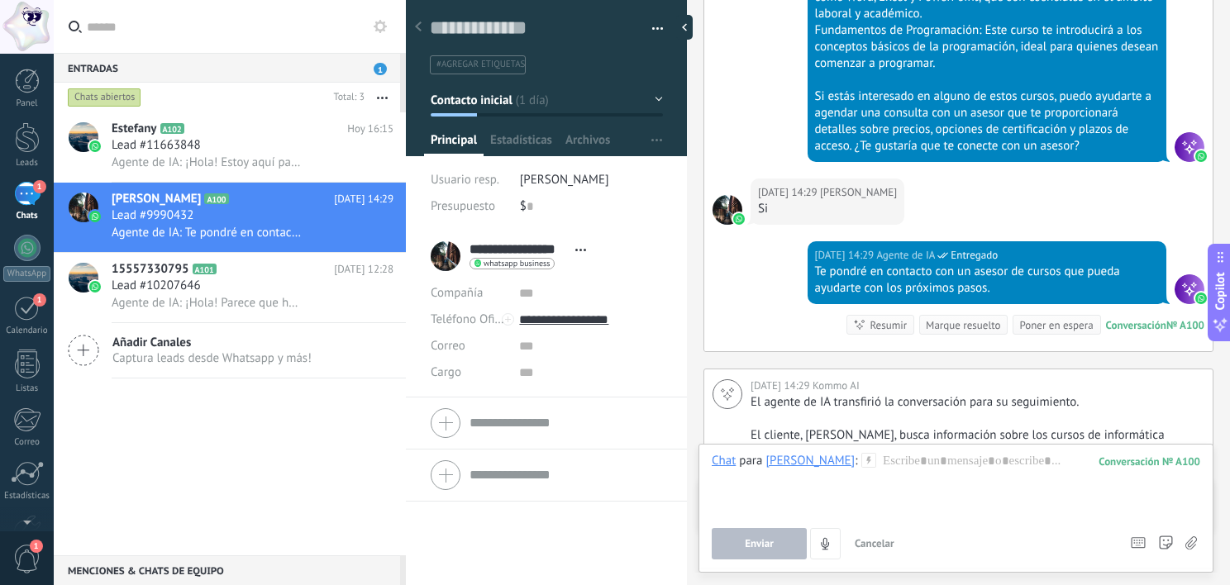
click at [446, 251] on div "**********" at bounding box center [513, 256] width 164 height 41
click at [505, 252] on input "**********" at bounding box center [518, 249] width 98 height 17
click at [509, 258] on input "*******" at bounding box center [565, 264] width 193 height 17
click at [542, 238] on div "**********" at bounding box center [546, 256] width 231 height 41
click at [385, 410] on div "Estefany A102 [DATE] 16:15 Lead #11663848 Agente de IA: ¡Hola! Estoy aquí para …" at bounding box center [230, 333] width 352 height 443
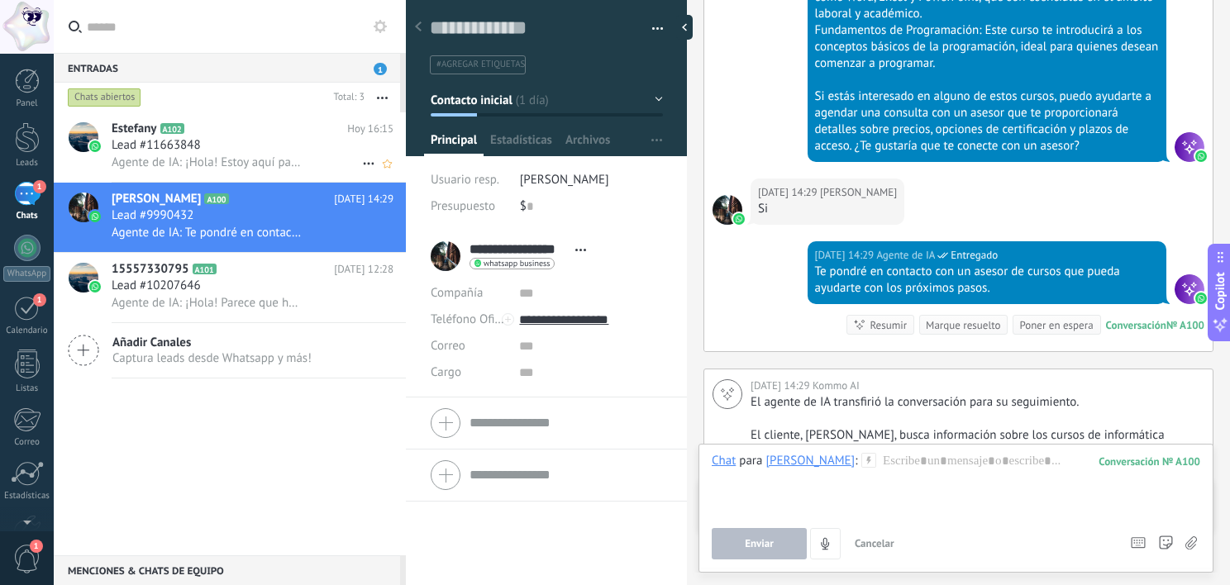
click at [167, 141] on span "Lead #11663848" at bounding box center [156, 145] width 89 height 17
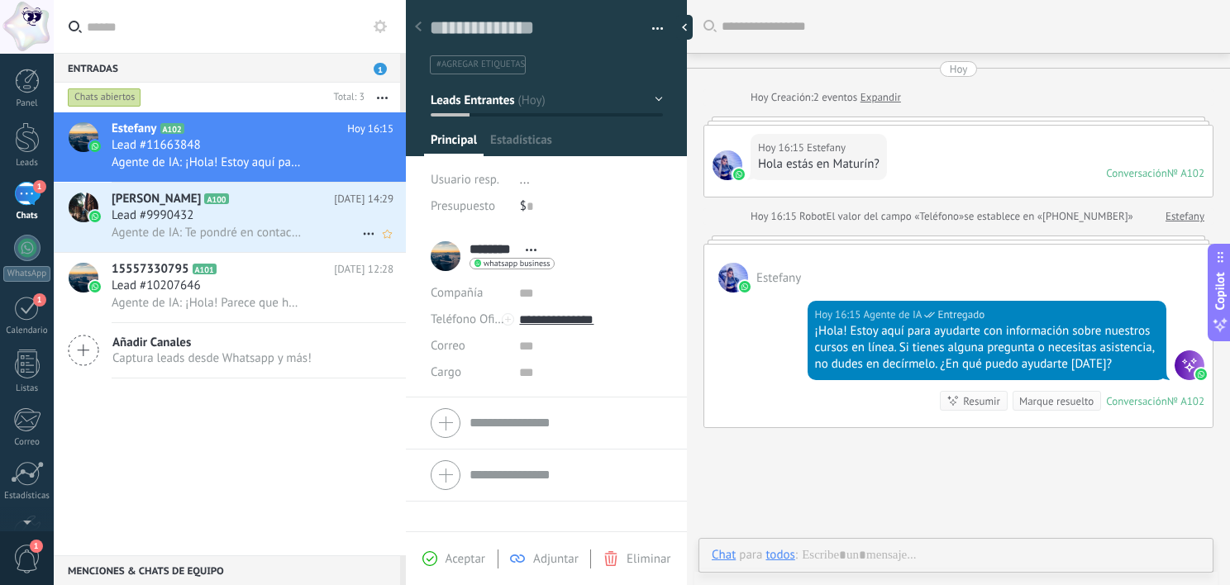
type textarea "**********"
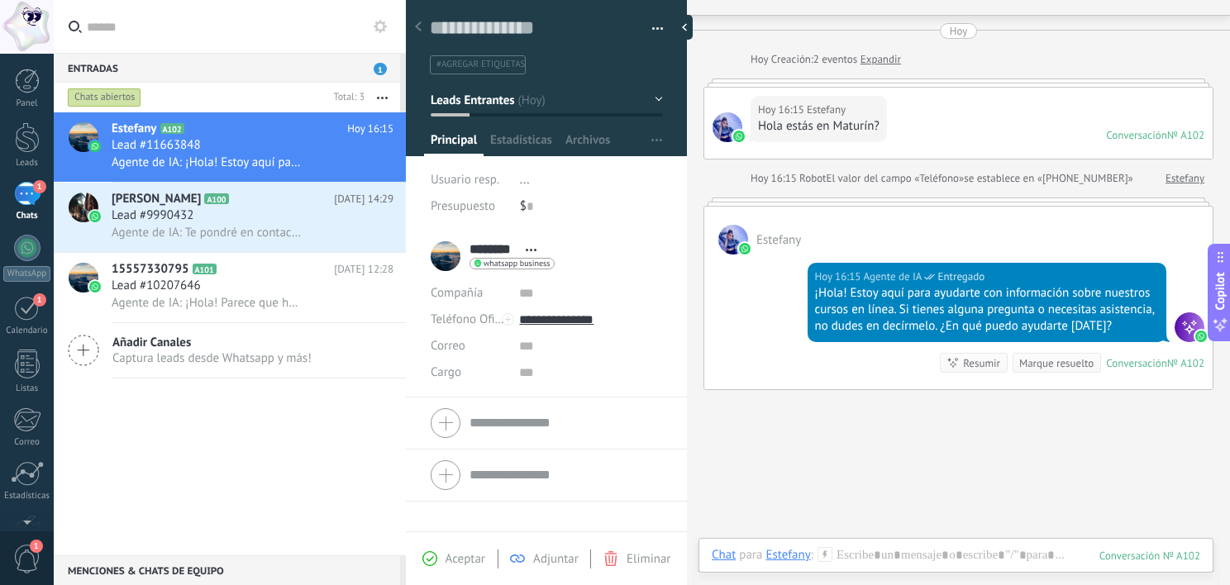
click at [773, 327] on div "[DATE] 16:15 Agente de IA Entregado ¡Hola! Estoy aquí para ayudarte con informa…" at bounding box center [958, 322] width 508 height 135
click at [873, 231] on div "Estefany" at bounding box center [958, 231] width 508 height 48
click at [934, 559] on div at bounding box center [955, 572] width 488 height 50
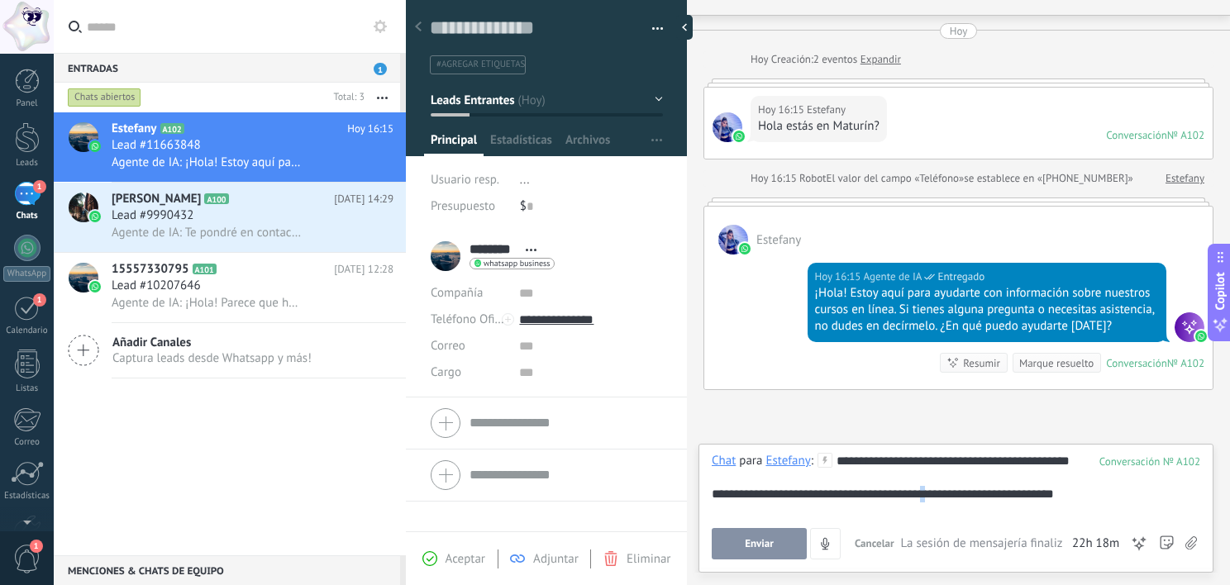
drag, startPoint x: 955, startPoint y: 483, endPoint x: 945, endPoint y: 503, distance: 22.9
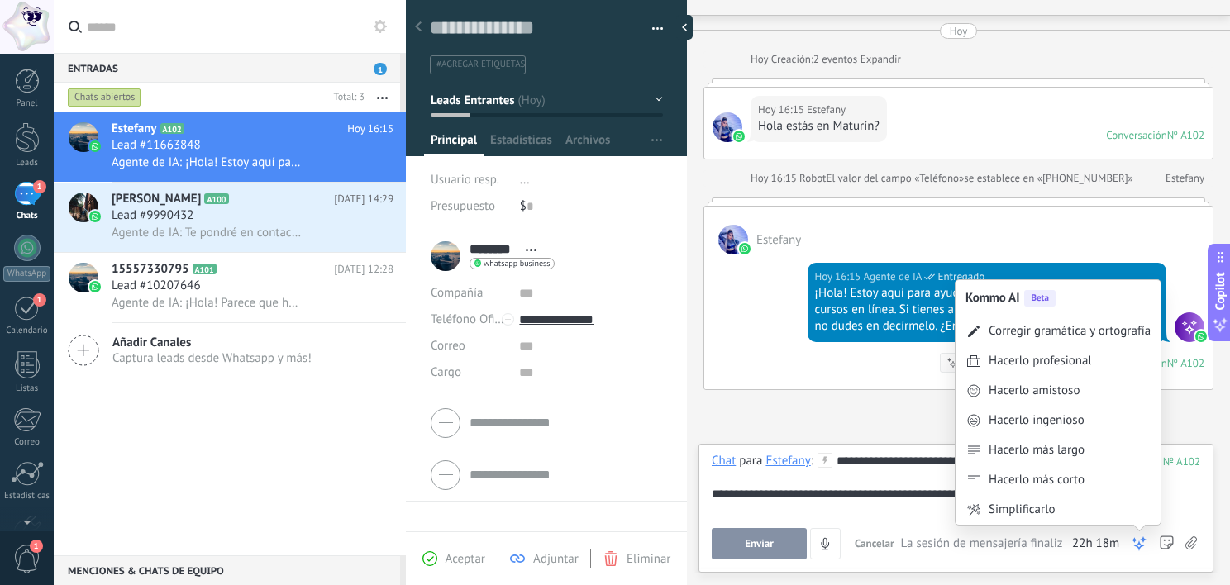
click at [1183, 490] on div "**********" at bounding box center [955, 484] width 488 height 63
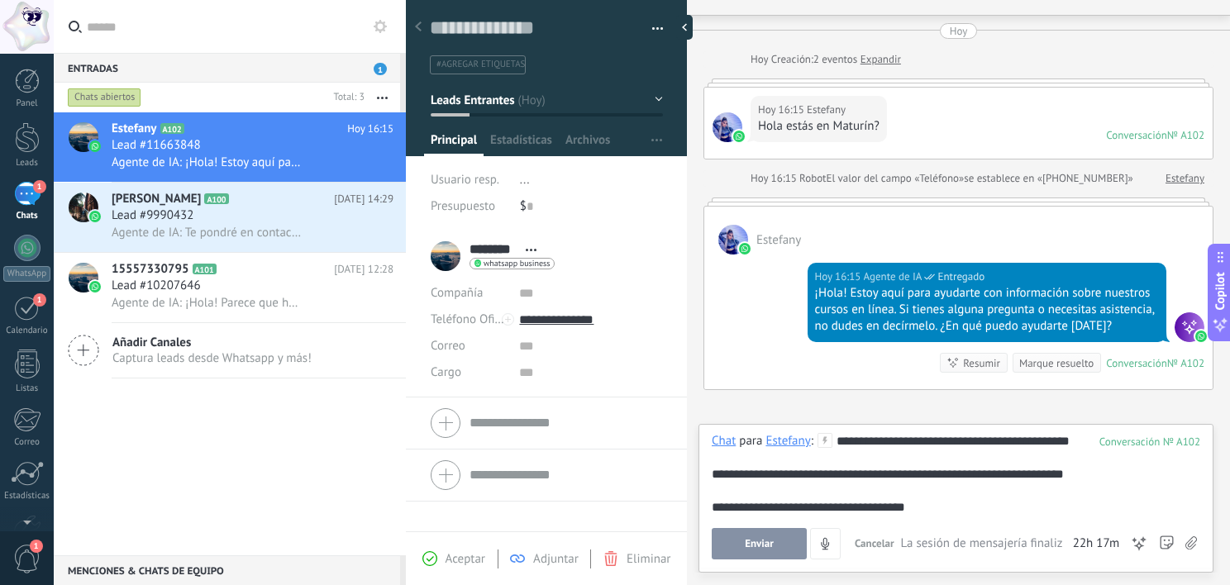
click at [1008, 520] on div "**********" at bounding box center [955, 496] width 488 height 126
click at [963, 512] on div "**********" at bounding box center [955, 474] width 488 height 83
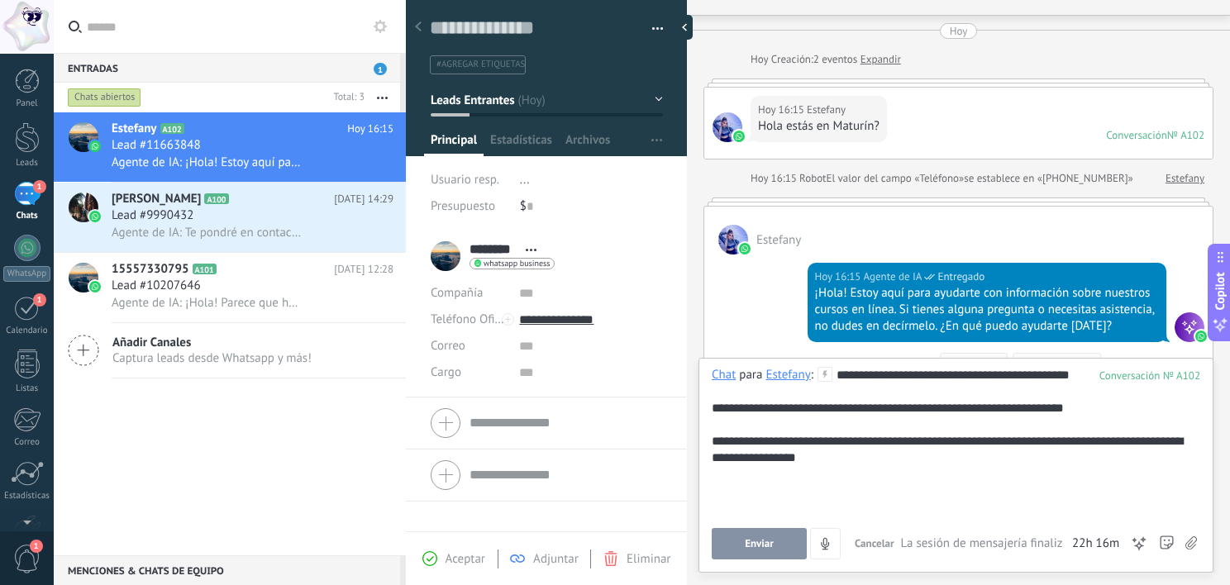
click at [784, 537] on button "Enviar" at bounding box center [758, 543] width 95 height 31
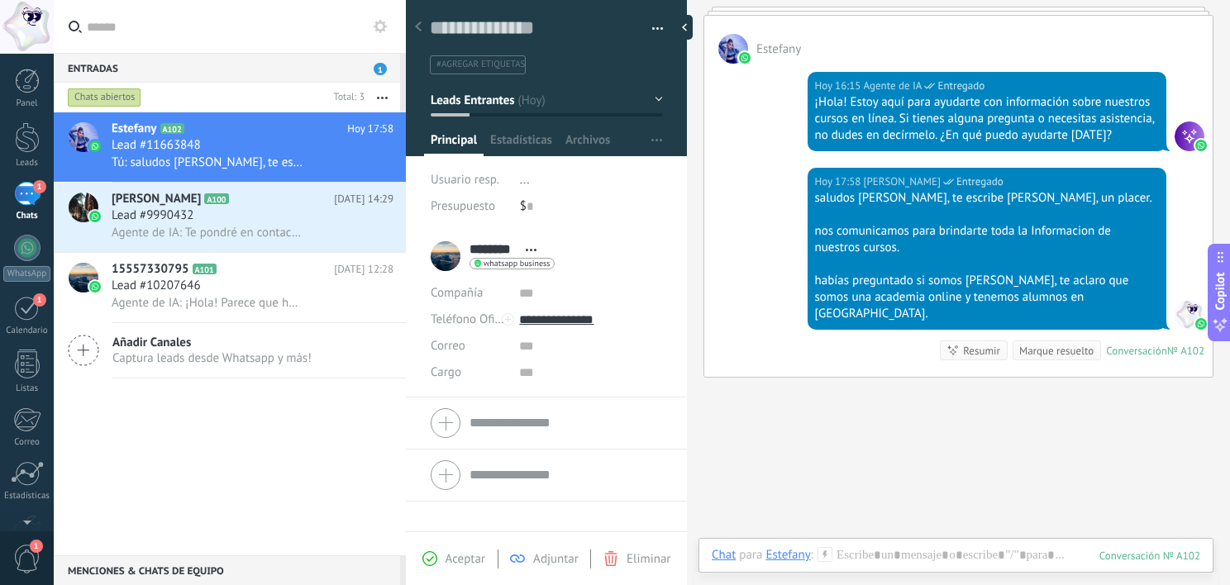
scroll to position [220, 0]
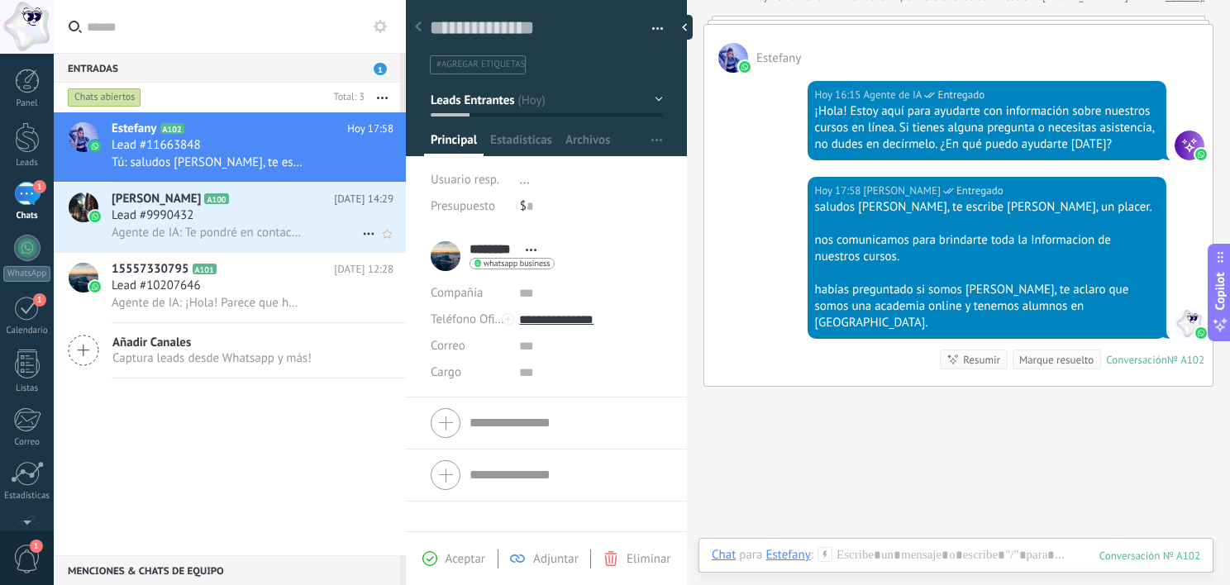
click at [169, 219] on span "Lead #9990432" at bounding box center [153, 215] width 82 height 17
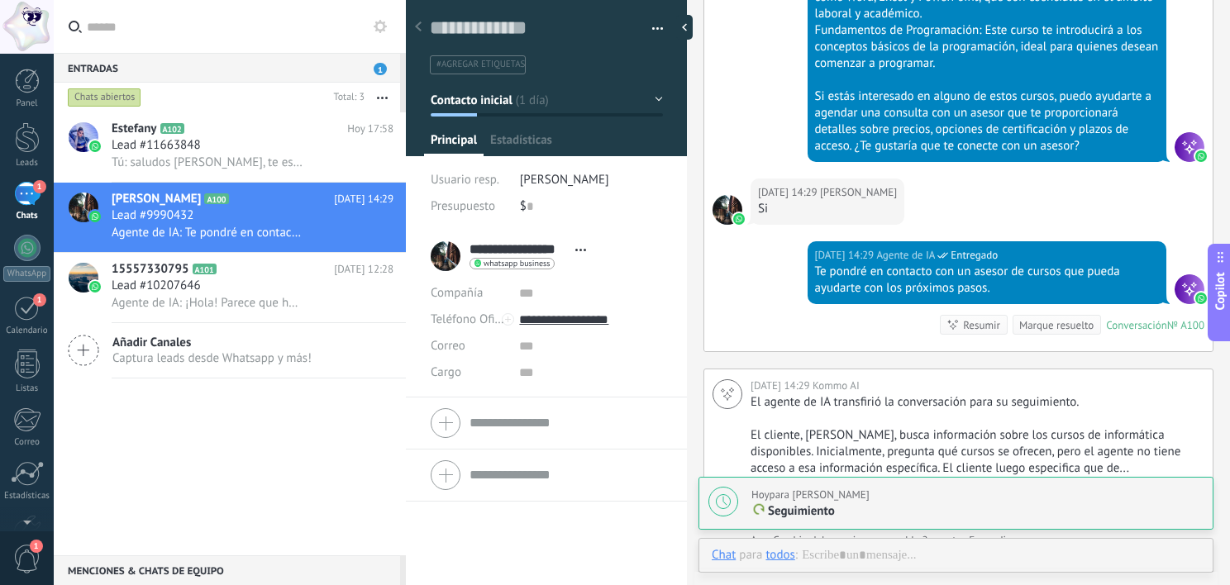
scroll to position [24, 0]
click at [811, 557] on div "[PERSON_NAME]" at bounding box center [809, 554] width 89 height 15
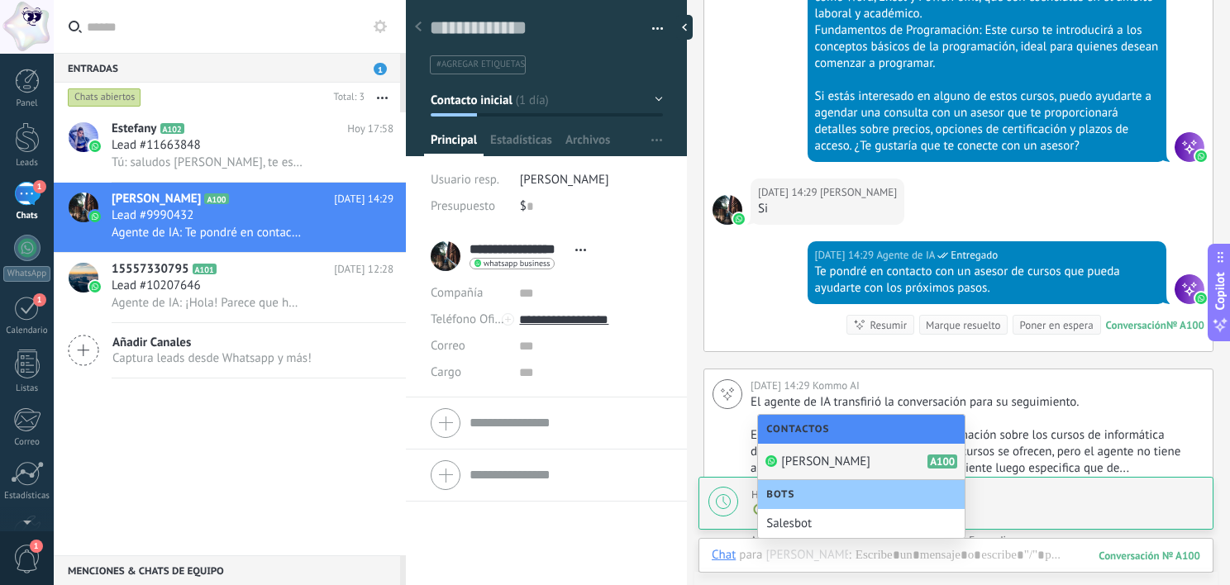
click at [779, 281] on div "[DATE] 14:29 Agente de IA Entregado Te pondré en contacto con un asesor de curs…" at bounding box center [958, 296] width 508 height 110
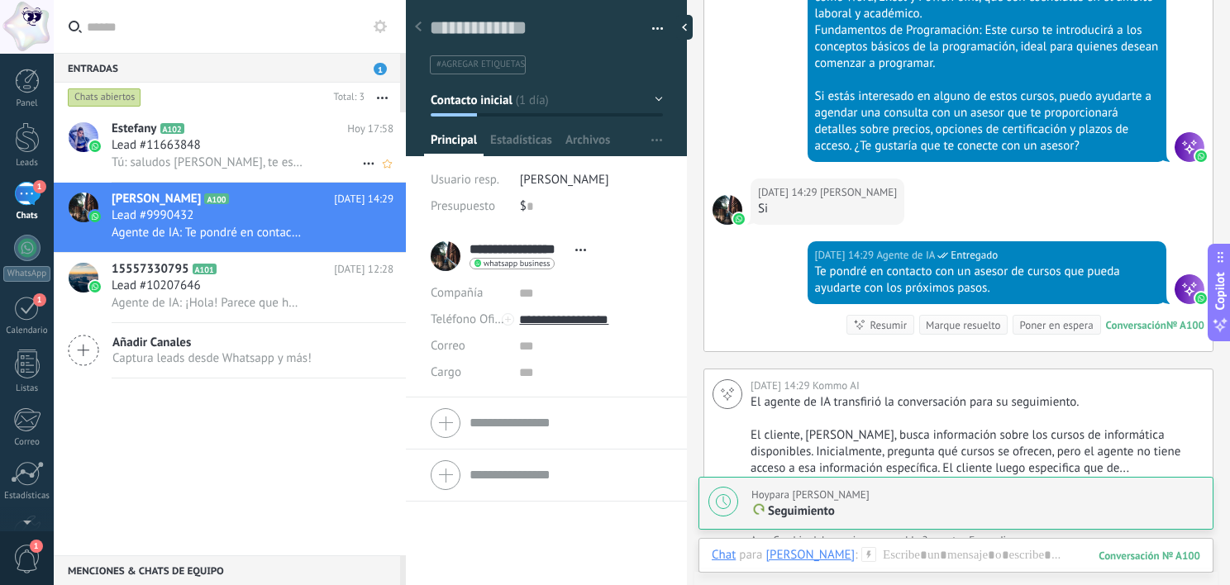
click at [175, 139] on span "Lead #11663848" at bounding box center [156, 145] width 89 height 17
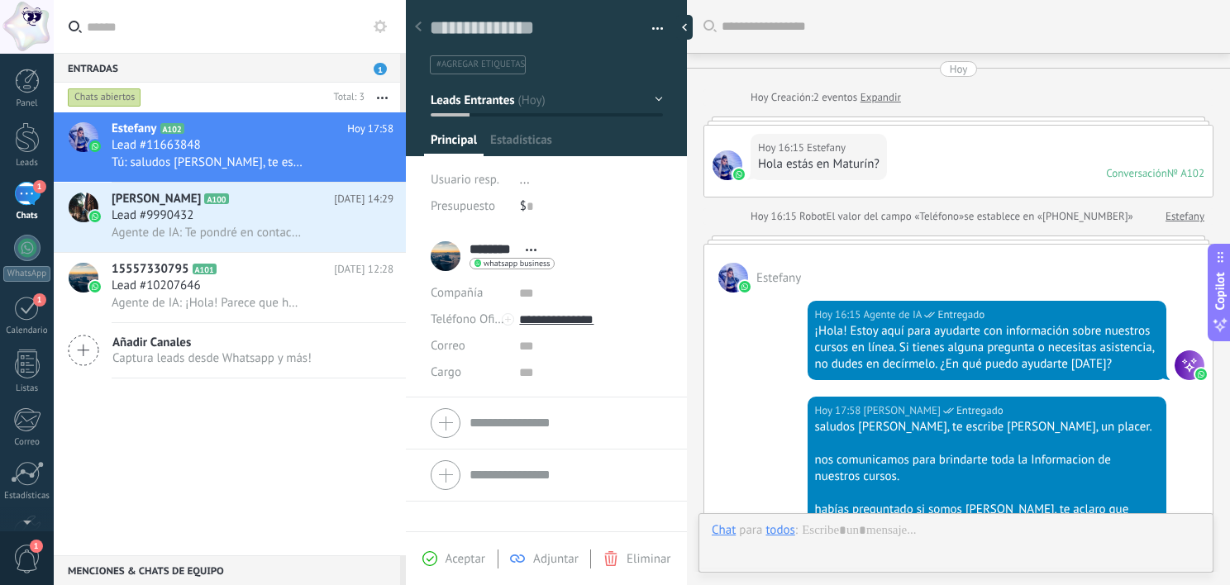
scroll to position [291, 0]
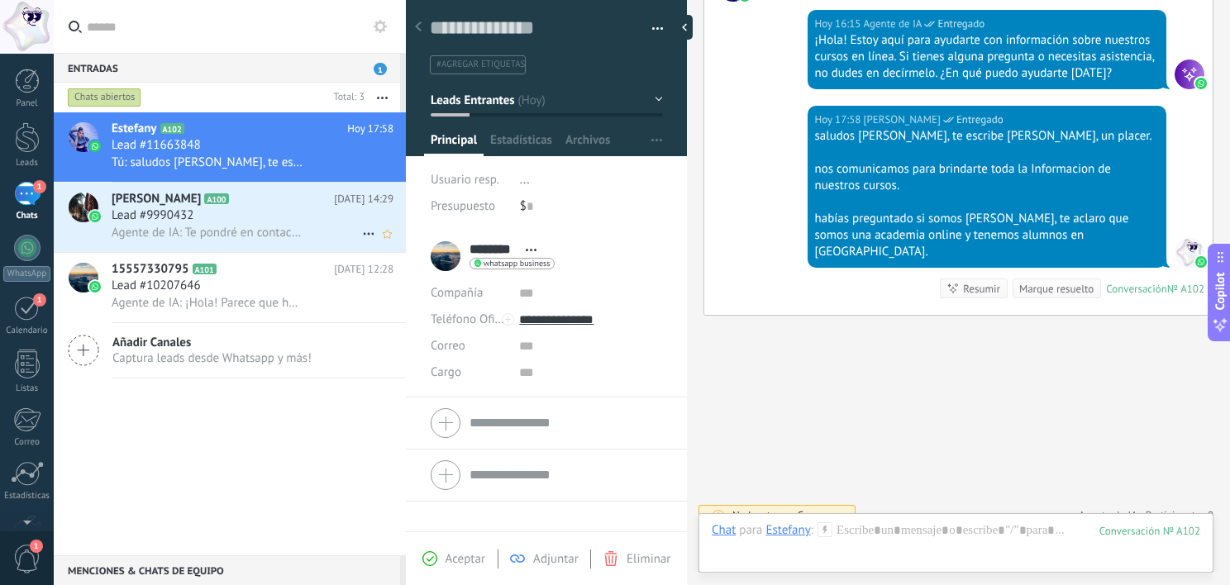
click at [185, 245] on div "[PERSON_NAME] A100 [DATE] 14:29 Lead #9990432 Agente de IA: Te pondré en contac…" at bounding box center [259, 217] width 294 height 69
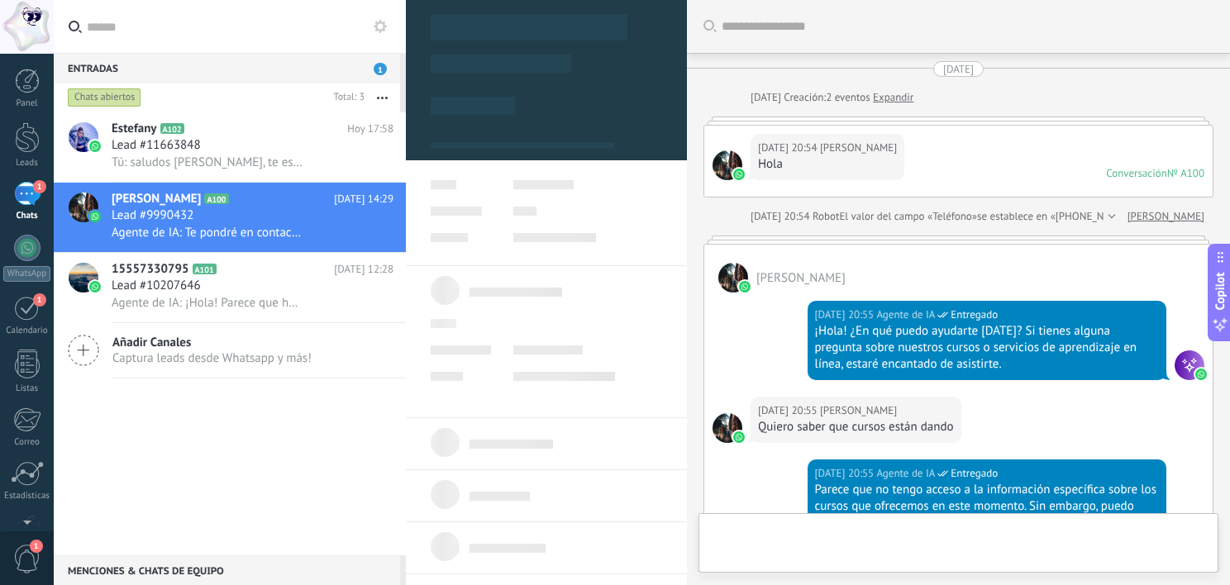
type textarea "**********"
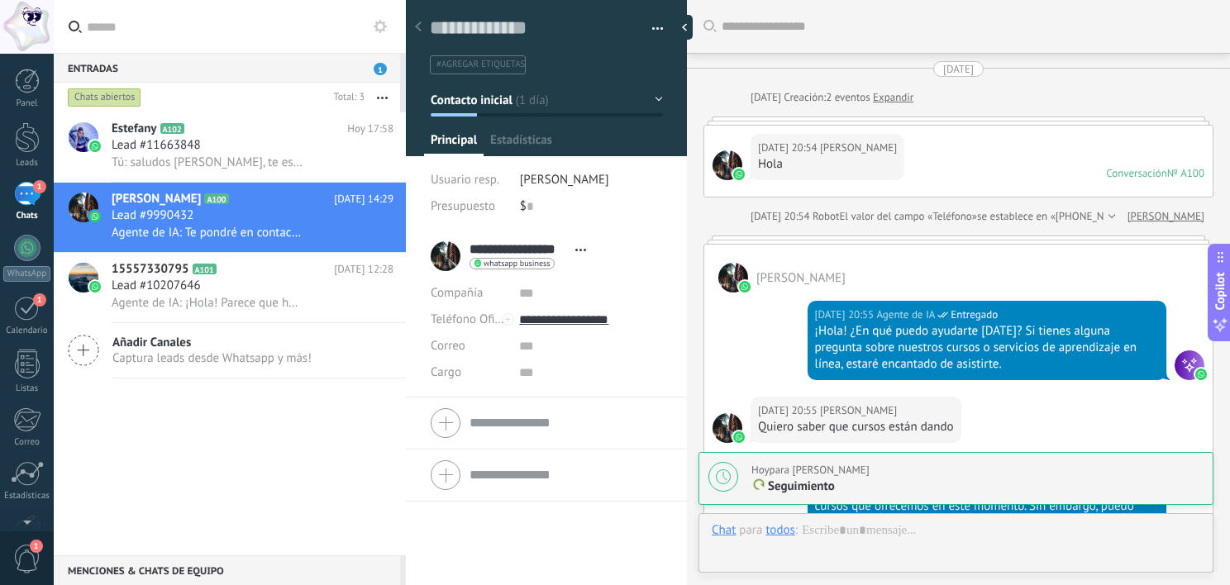
scroll to position [2238, 0]
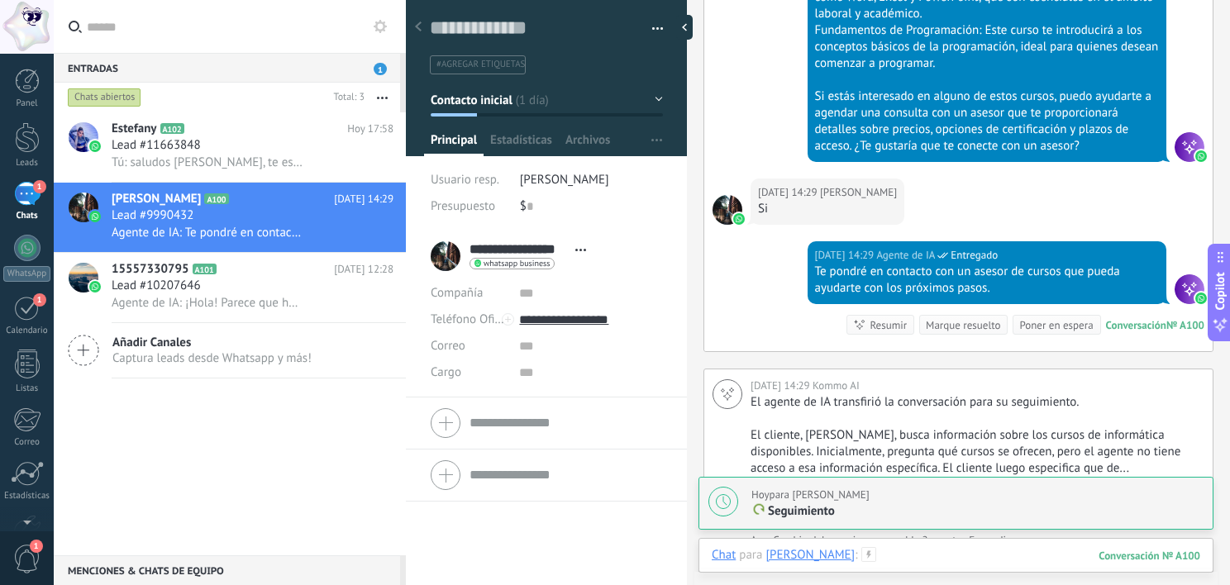
click at [913, 548] on div at bounding box center [955, 572] width 488 height 50
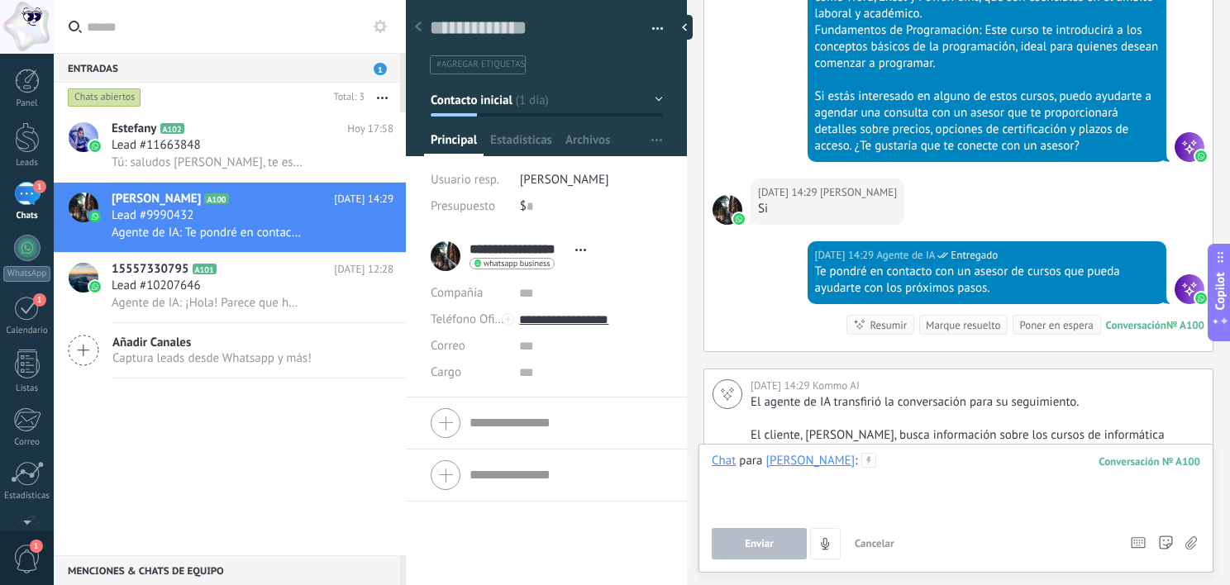
click at [925, 478] on div at bounding box center [955, 484] width 488 height 63
click at [735, 556] on button "Enviar" at bounding box center [758, 543] width 95 height 31
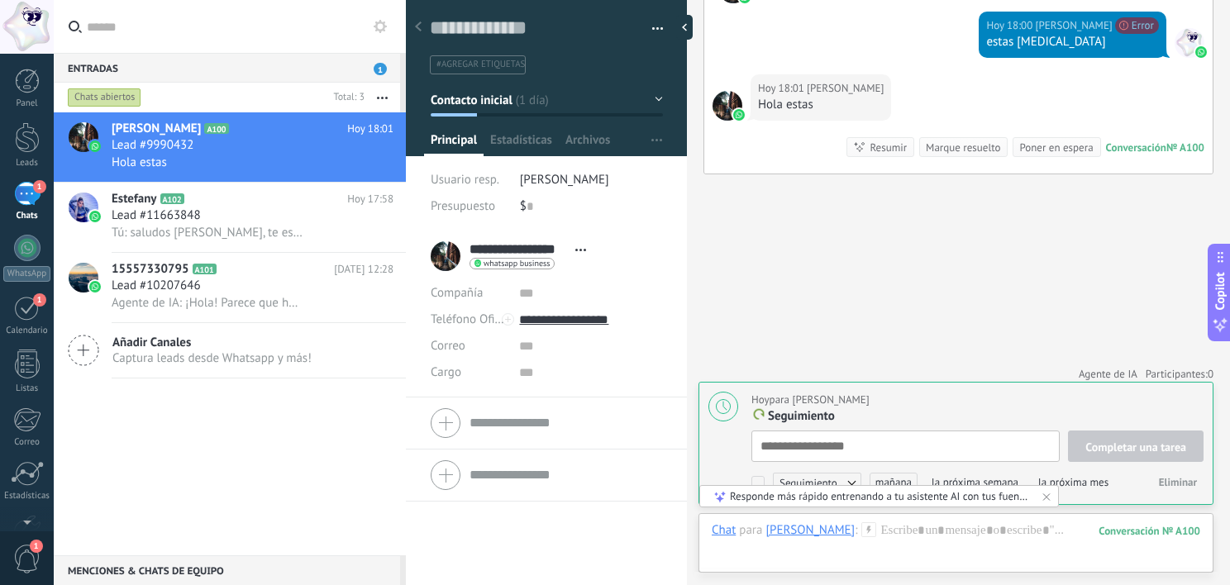
scroll to position [17, 0]
click at [897, 436] on textarea at bounding box center [905, 446] width 308 height 31
type textarea "*"
type textarea "**"
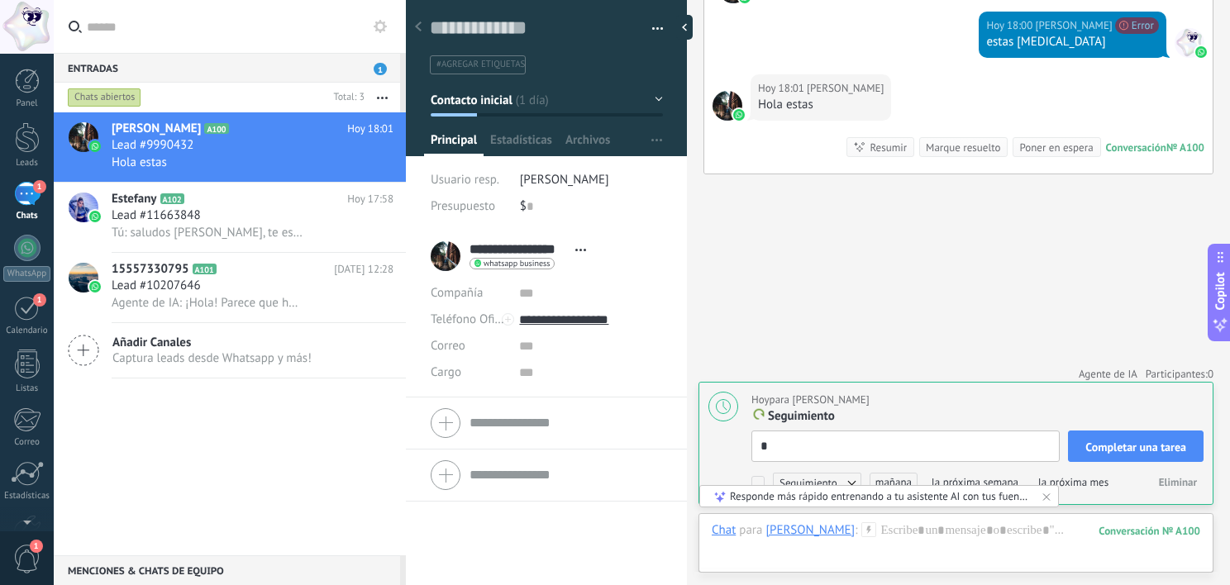
type textarea "**"
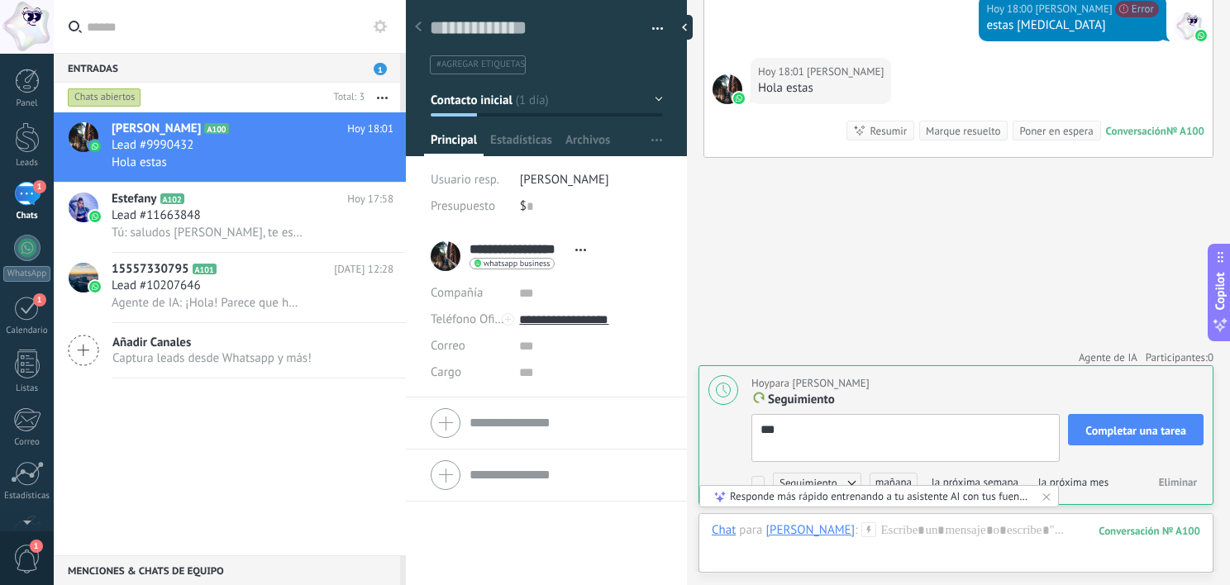
type textarea "**"
click at [1088, 429] on span "Completar una tarea" at bounding box center [1135, 431] width 101 height 12
click at [908, 551] on div at bounding box center [955, 547] width 488 height 50
type textarea "**"
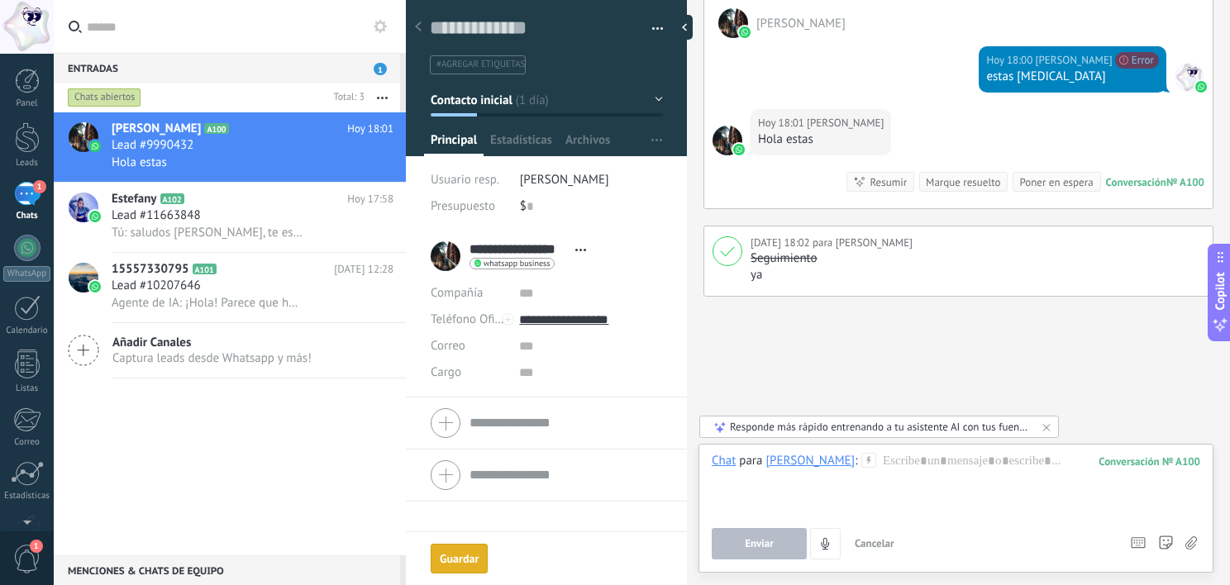
scroll to position [33, 0]
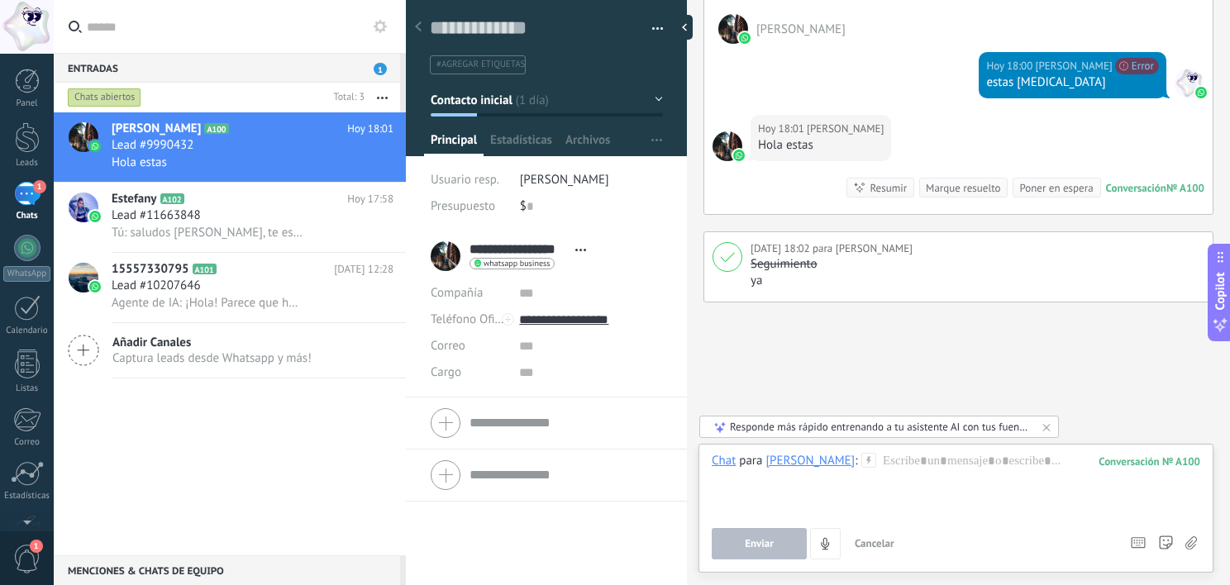
click at [906, 545] on div "Enviar Cancelar Rastrear clics en links ? Reducir links largos y rastrear clics…" at bounding box center [912, 543] width 403 height 31
click at [923, 470] on div at bounding box center [955, 484] width 488 height 63
click at [780, 549] on button "Enviar" at bounding box center [758, 543] width 95 height 31
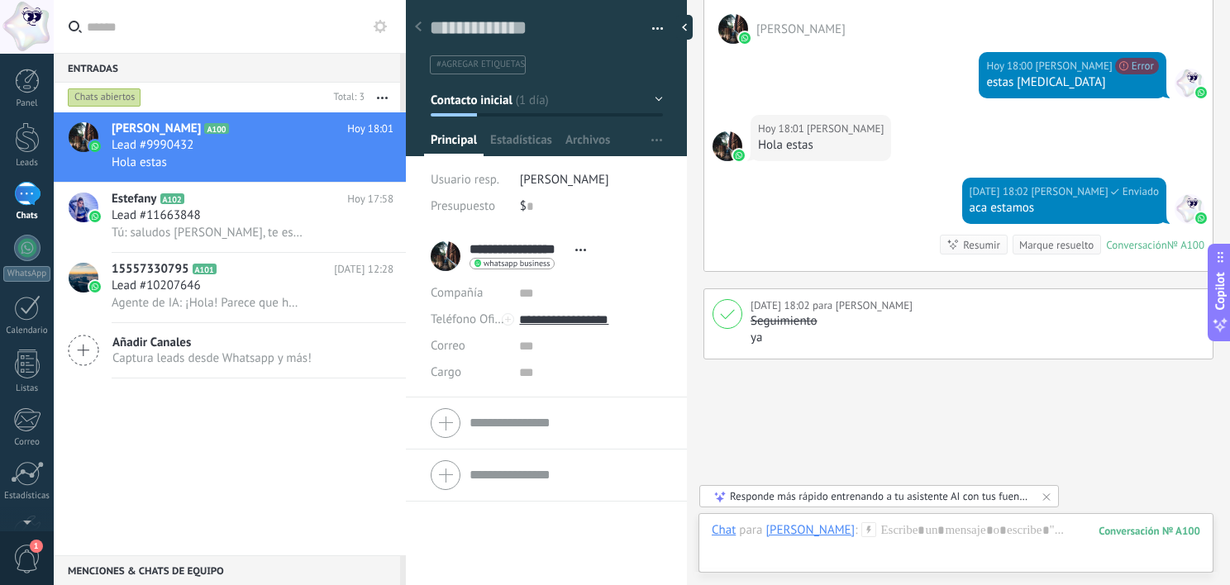
scroll to position [2920, 0]
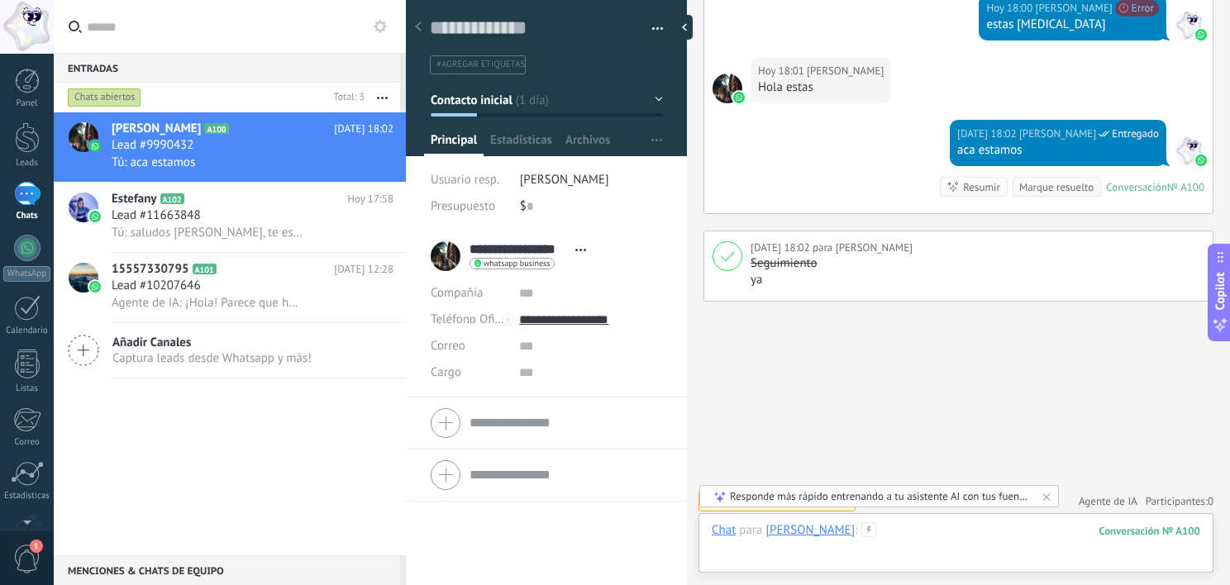
click at [910, 534] on div at bounding box center [955, 547] width 488 height 50
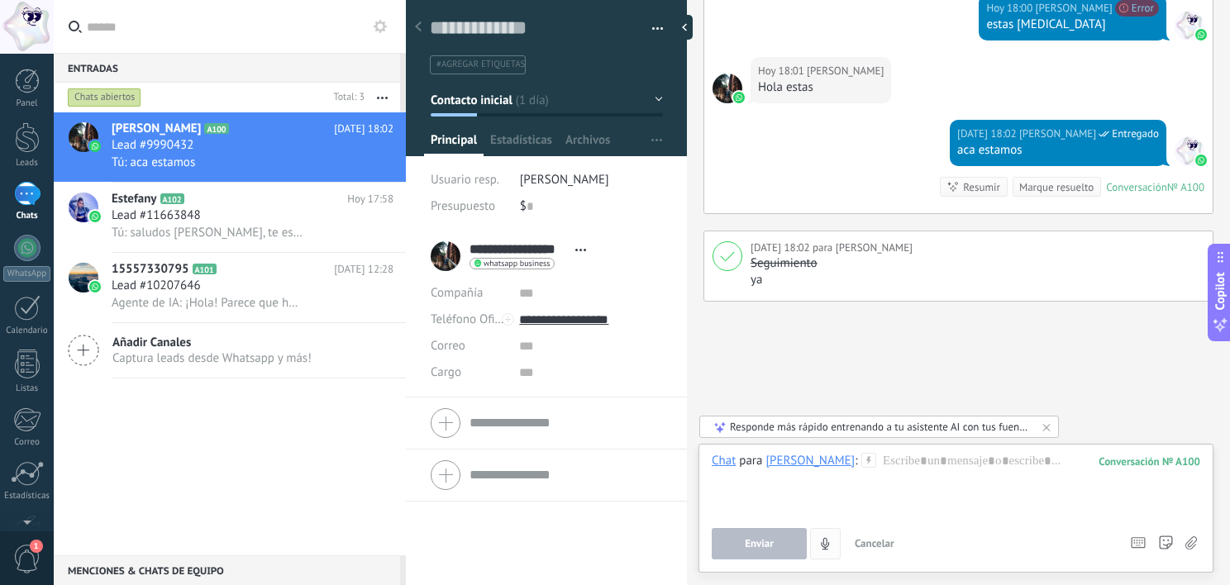
click at [837, 557] on button "4" at bounding box center [825, 543] width 31 height 31
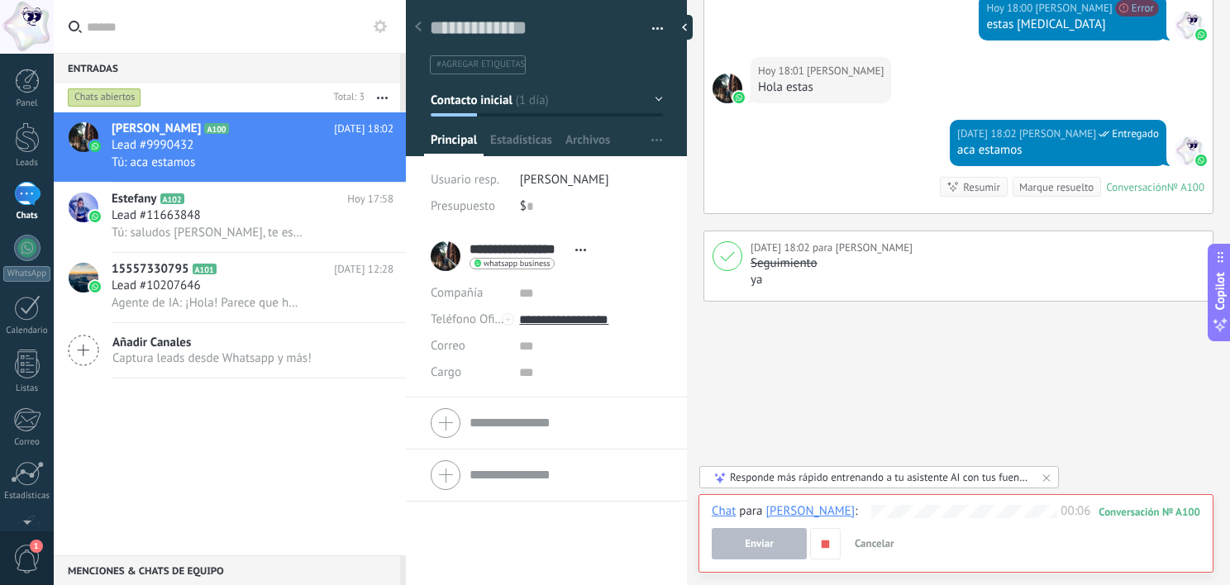
click at [768, 535] on button "Enviar" at bounding box center [758, 543] width 95 height 31
click at [829, 545] on icon "button" at bounding box center [825, 544] width 14 height 14
click at [825, 544] on use "button" at bounding box center [826, 544] width 8 height 10
click at [777, 545] on button "Enviar" at bounding box center [758, 543] width 95 height 31
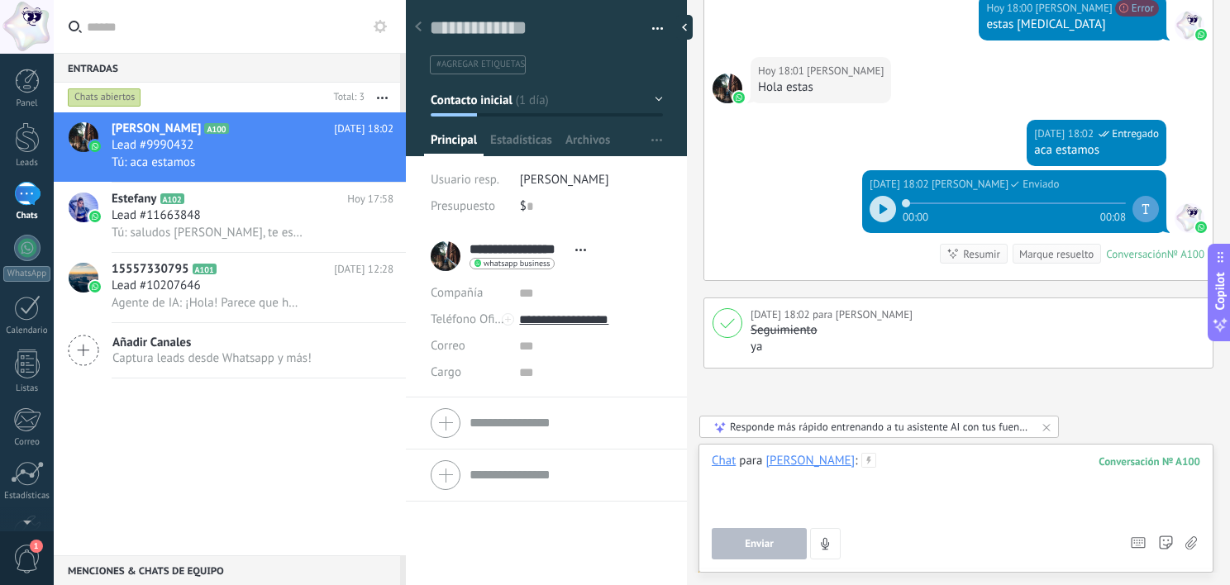
scroll to position [2987, 0]
